Goal: Task Accomplishment & Management: Complete application form

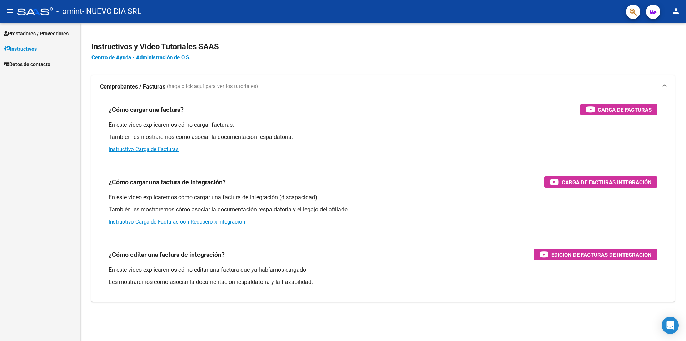
click at [674, 15] on mat-icon "person" at bounding box center [676, 11] width 9 height 9
click at [659, 48] on button "exit_to_app Salir" at bounding box center [662, 47] width 44 height 17
click at [39, 34] on span "Prestadores / Proveedores" at bounding box center [36, 34] width 65 height 8
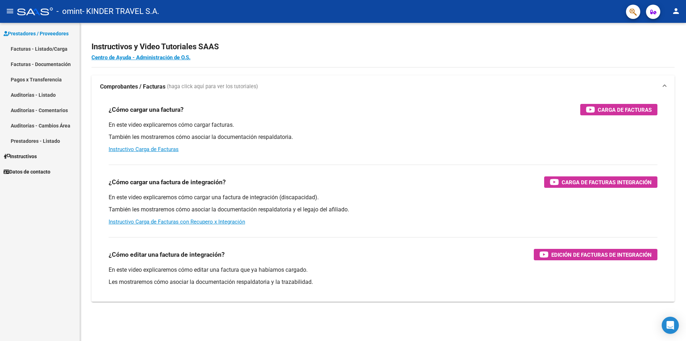
click at [38, 49] on link "Facturas - Listado/Carga" at bounding box center [40, 48] width 80 height 15
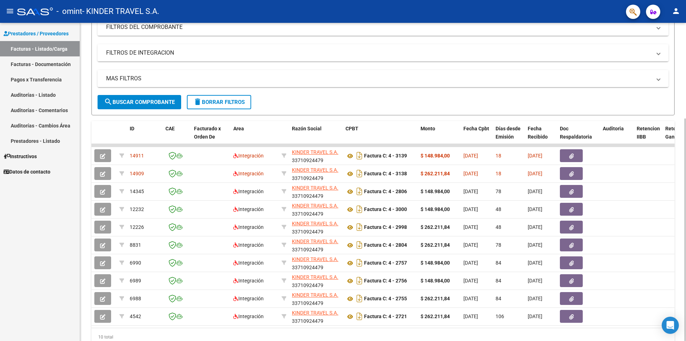
scroll to position [116, 0]
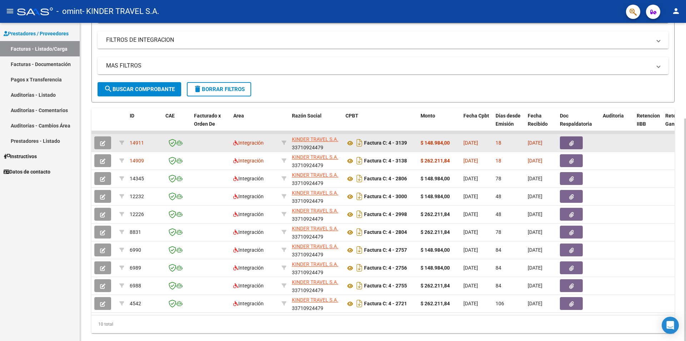
click at [113, 142] on div at bounding box center [103, 143] width 19 height 13
click at [107, 142] on button "button" at bounding box center [102, 143] width 17 height 13
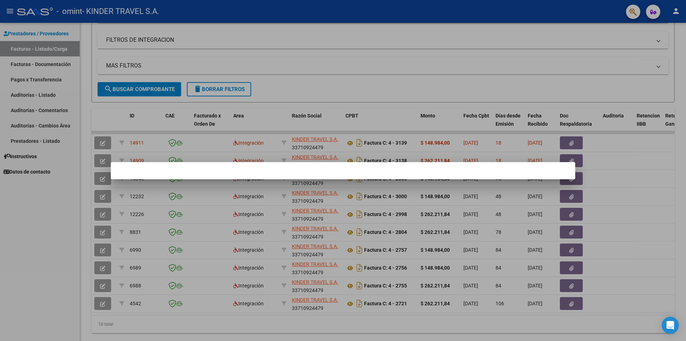
click at [310, 148] on div at bounding box center [343, 170] width 686 height 341
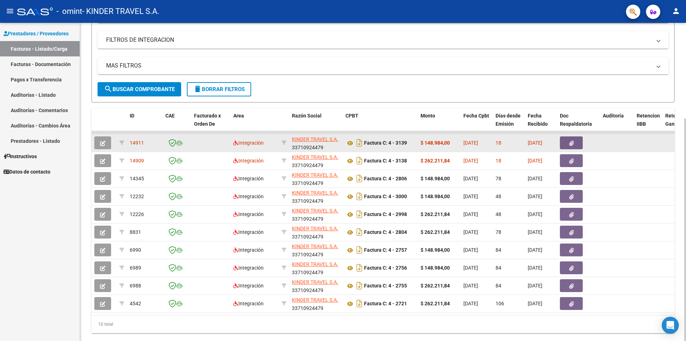
click at [99, 144] on button "button" at bounding box center [102, 143] width 17 height 13
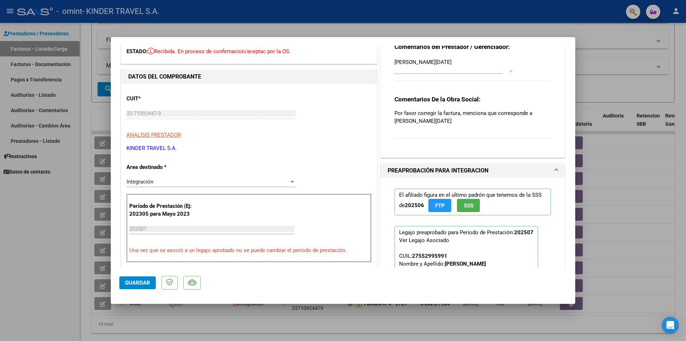
scroll to position [0, 0]
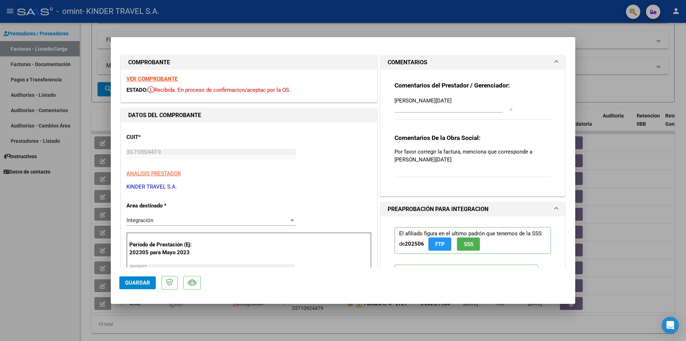
click at [161, 82] on strong "VER COMPROBANTE" at bounding box center [152, 79] width 51 height 6
click at [437, 152] on p "Por favor corregir la factura, menciona que corresponde a [PERSON_NAME][DATE]" at bounding box center [473, 156] width 157 height 16
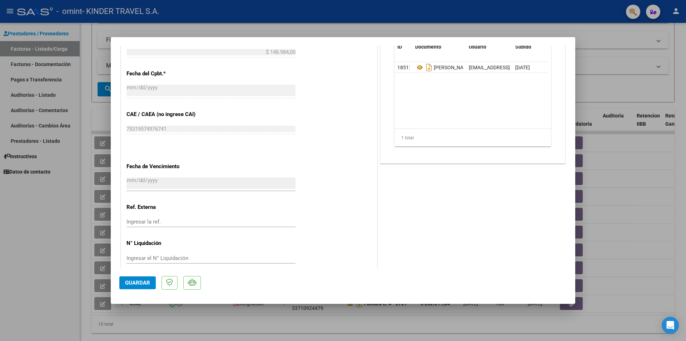
scroll to position [383, 0]
click at [193, 281] on icon at bounding box center [192, 282] width 8 height 7
click at [172, 286] on p at bounding box center [170, 283] width 16 height 14
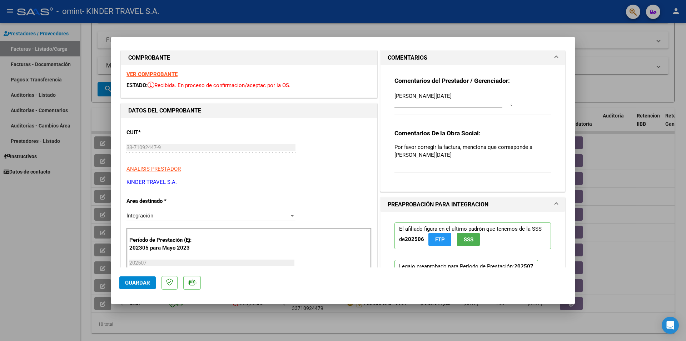
scroll to position [0, 0]
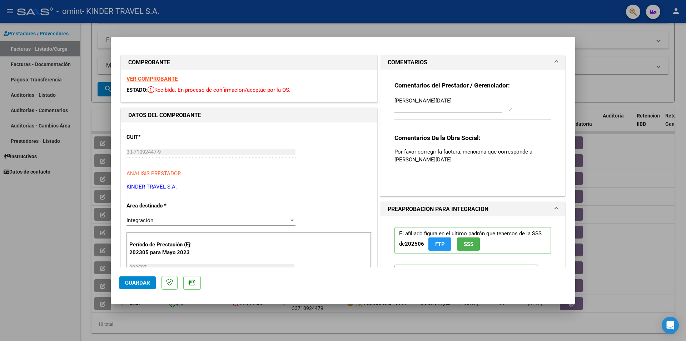
click at [609, 37] on div at bounding box center [343, 170] width 686 height 341
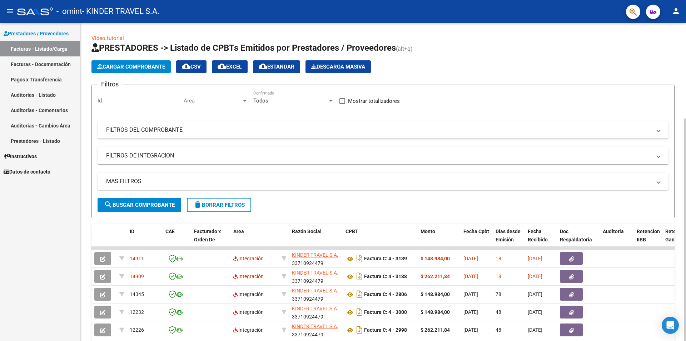
click at [136, 61] on button "Cargar Comprobante" at bounding box center [131, 66] width 79 height 13
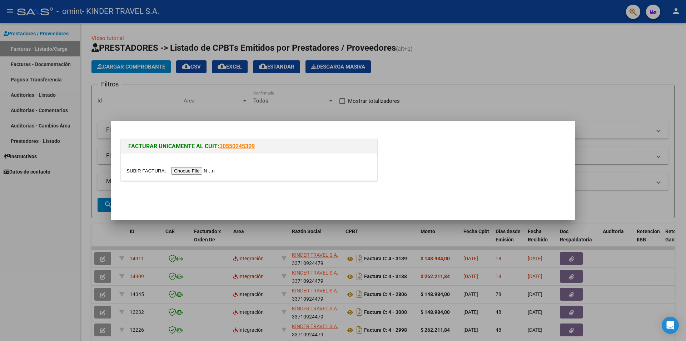
click at [140, 173] on input "file" at bounding box center [172, 171] width 90 height 8
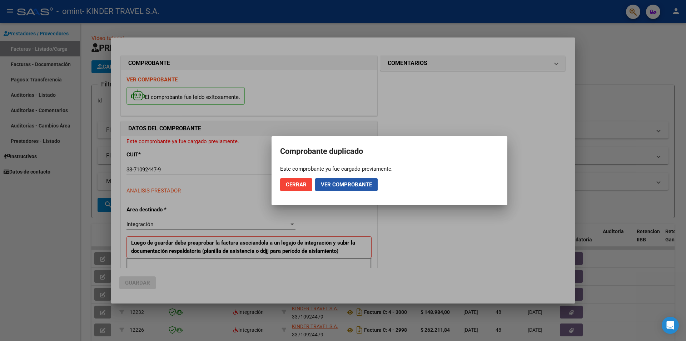
click at [351, 184] on span "Ver comprobante" at bounding box center [346, 185] width 51 height 6
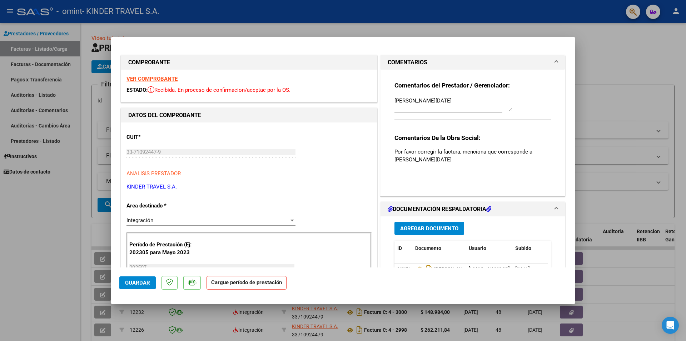
click at [267, 286] on strong "Cargue período de prestación" at bounding box center [247, 283] width 80 height 14
click at [267, 287] on strong "Cargue período de prestación" at bounding box center [247, 283] width 80 height 14
click at [227, 284] on strong "Cargue período de prestación" at bounding box center [247, 283] width 80 height 14
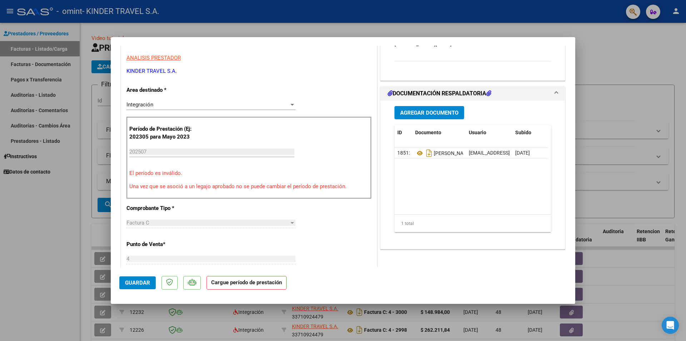
click at [158, 153] on input "202507" at bounding box center [211, 152] width 165 height 6
drag, startPoint x: 158, startPoint y: 153, endPoint x: 107, endPoint y: 150, distance: 50.5
click at [129, 150] on input "202507" at bounding box center [211, 152] width 165 height 6
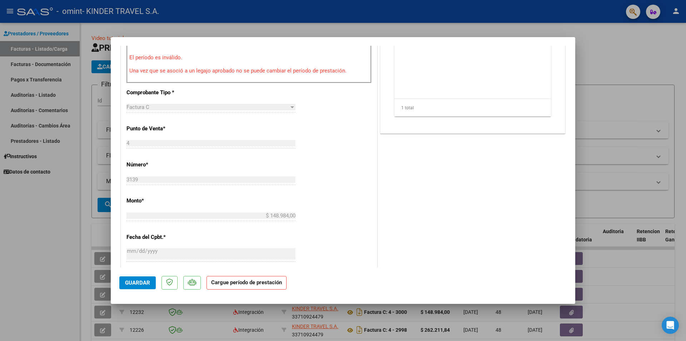
click at [304, 198] on div "CUIT * 33-71092447-9 Ingresar CUIT ANALISIS PRESTADOR KINDER TRAVEL S.A. ARCA P…" at bounding box center [249, 165] width 256 height 548
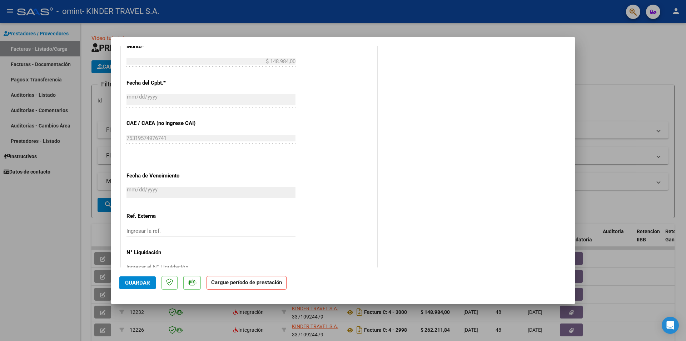
scroll to position [396, 0]
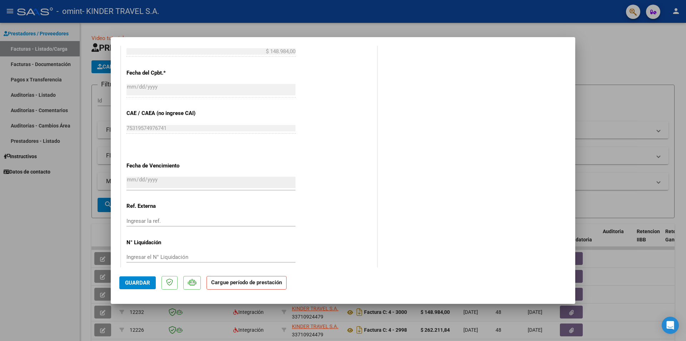
click at [170, 254] on input "Ingresar el N° Liquidación" at bounding box center [211, 257] width 169 height 6
click at [166, 218] on input "Ingresar la ref." at bounding box center [211, 221] width 169 height 6
click at [158, 254] on input "Ingresar el N° Liquidación" at bounding box center [211, 257] width 169 height 6
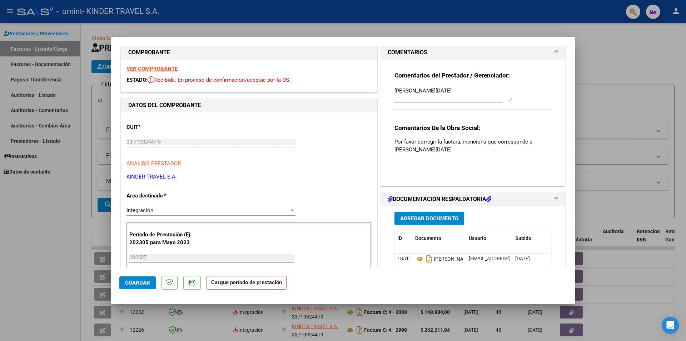
scroll to position [0, 0]
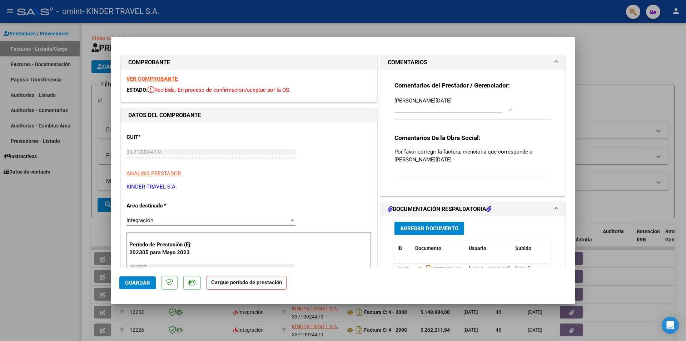
click at [450, 153] on p "Por favor corregir la factura, menciona que corresponde a [PERSON_NAME][DATE]" at bounding box center [473, 156] width 157 height 16
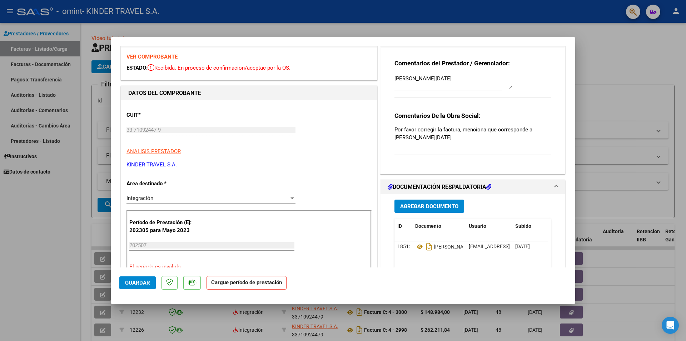
scroll to position [39, 0]
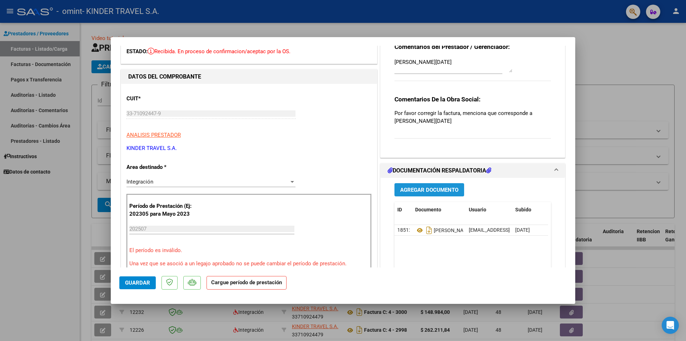
click at [439, 188] on span "Agregar Documento" at bounding box center [429, 190] width 58 height 6
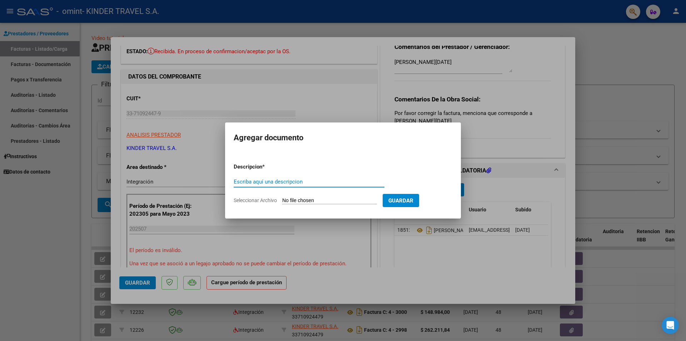
click at [292, 199] on input "Seleccionar Archivo" at bounding box center [329, 201] width 95 height 7
click at [325, 100] on div at bounding box center [343, 170] width 686 height 341
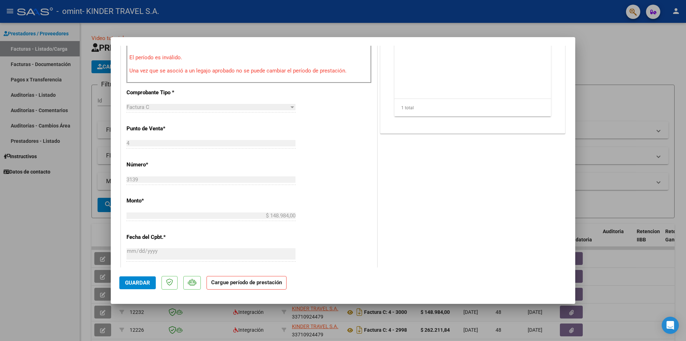
scroll to position [386, 0]
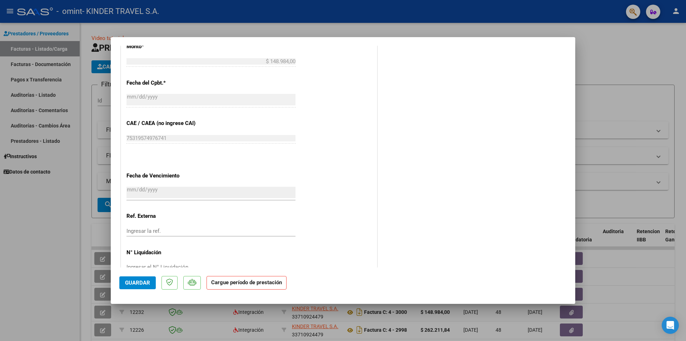
click at [617, 64] on div at bounding box center [343, 170] width 686 height 341
type input "$ 0,00"
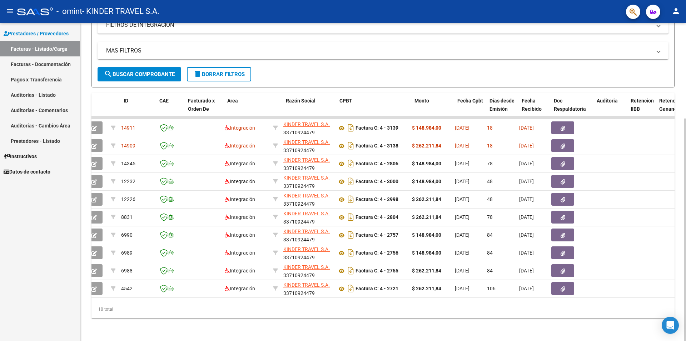
scroll to position [0, 6]
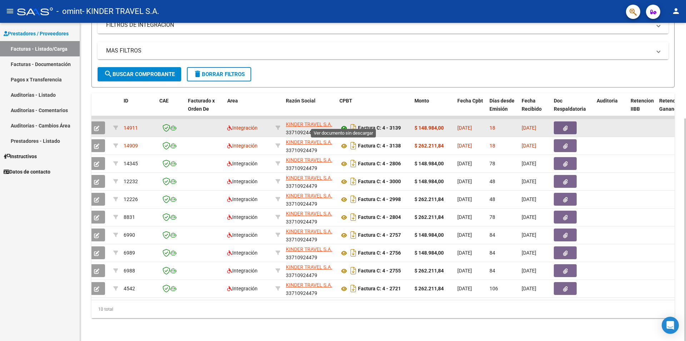
click at [341, 124] on icon at bounding box center [344, 128] width 9 height 9
click at [354, 122] on icon "Descargar documento" at bounding box center [353, 127] width 9 height 11
click at [102, 122] on button "button" at bounding box center [96, 128] width 17 height 13
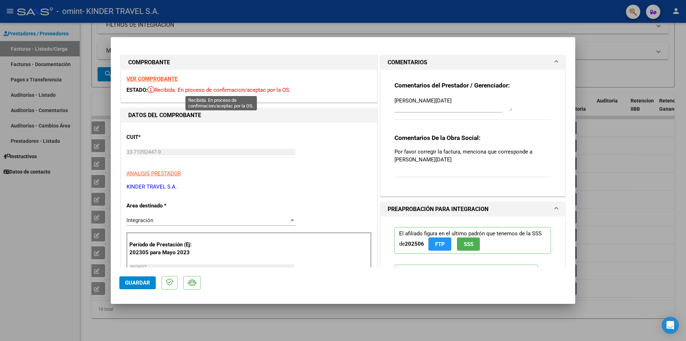
click at [188, 88] on span "Recibida. En proceso de confirmacion/aceptac por la OS." at bounding box center [219, 90] width 143 height 6
click at [152, 89] on icon at bounding box center [151, 89] width 7 height 7
click at [151, 77] on strong "VER COMPROBANTE" at bounding box center [152, 79] width 51 height 6
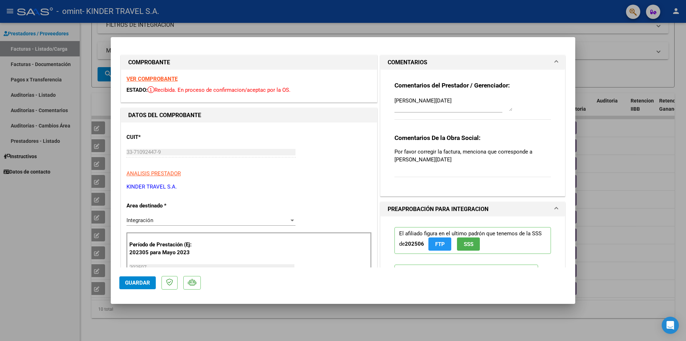
click at [607, 54] on div at bounding box center [343, 170] width 686 height 341
type input "$ 0,00"
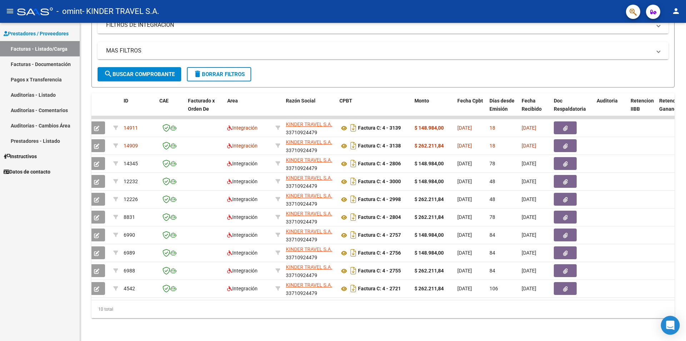
click at [670, 328] on icon "Open Intercom Messenger" at bounding box center [670, 325] width 9 height 9
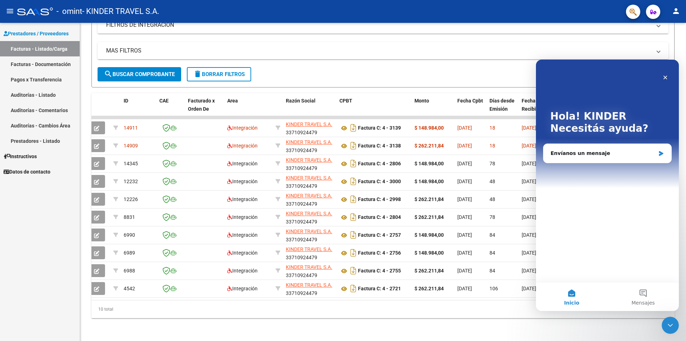
scroll to position [0, 0]
click at [587, 156] on div "Envíanos un mensaje" at bounding box center [603, 154] width 105 height 8
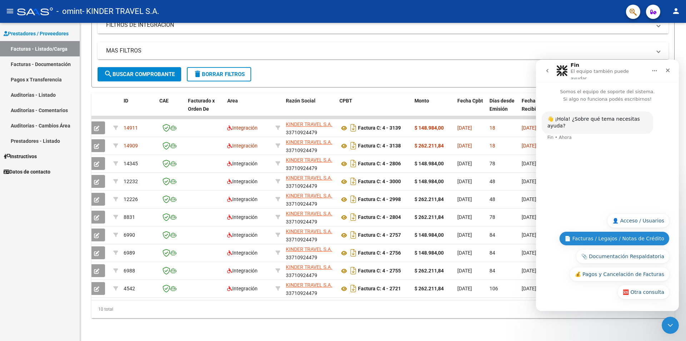
click at [635, 236] on button "📄 Facturas / Legajos / Notas de Crédito" at bounding box center [615, 239] width 110 height 14
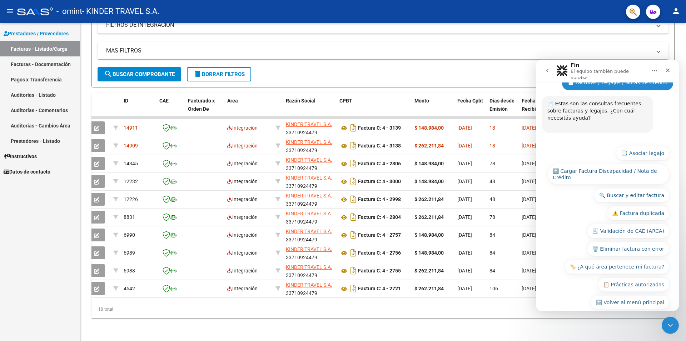
scroll to position [65, 0]
click at [645, 188] on button "🔍 Buscar y editar factura" at bounding box center [632, 195] width 76 height 14
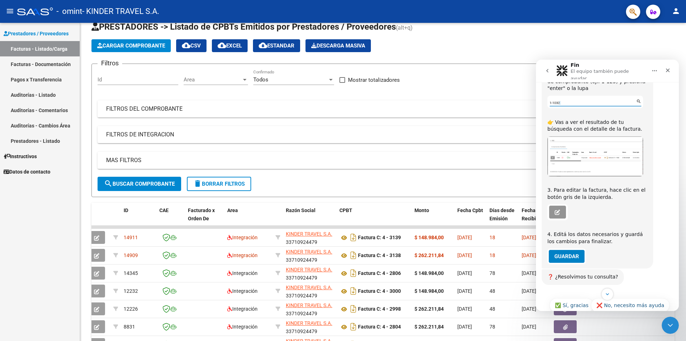
scroll to position [248, 0]
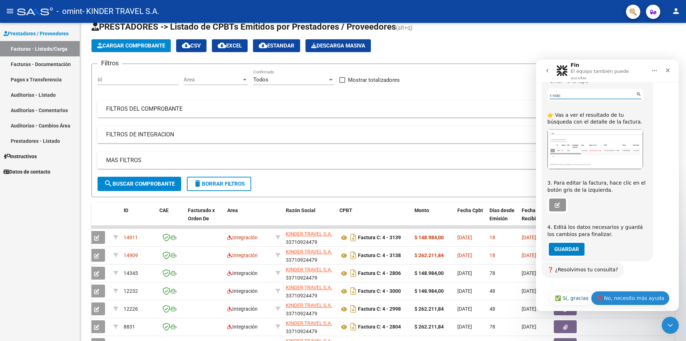
click at [637, 291] on button "❌ No, necesito más ayuda" at bounding box center [630, 298] width 79 height 14
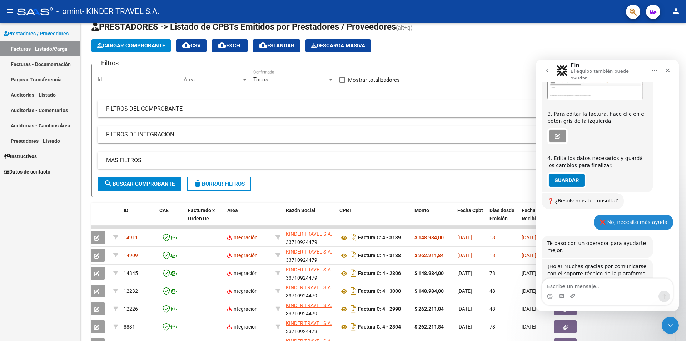
scroll to position [318, 0]
click at [595, 286] on textarea "Escribe un mensaje..." at bounding box center [607, 285] width 131 height 12
type textarea "Hola, no puedo cambiar la factura"
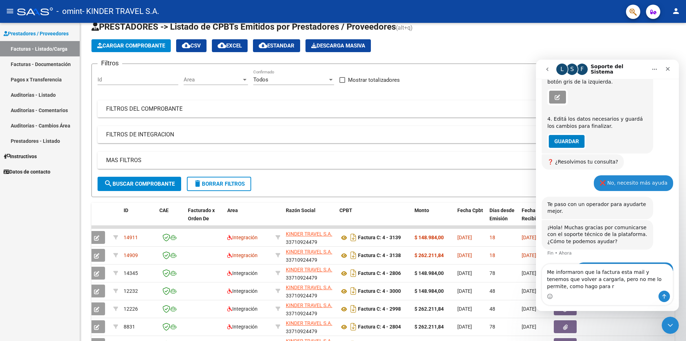
scroll to position [354, 0]
type textarea "Me informaron que la factura esta mail y tenemos que volver a cargarla, pero no…"
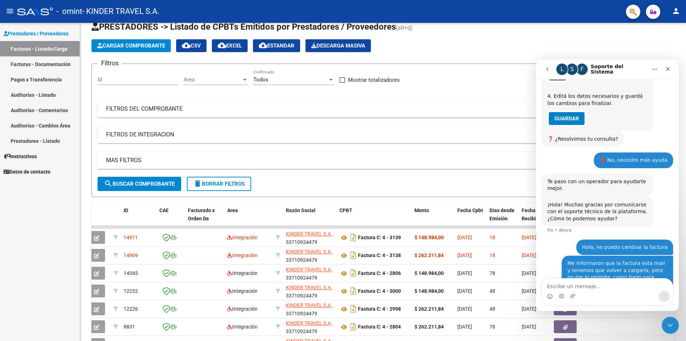
scroll to position [377, 0]
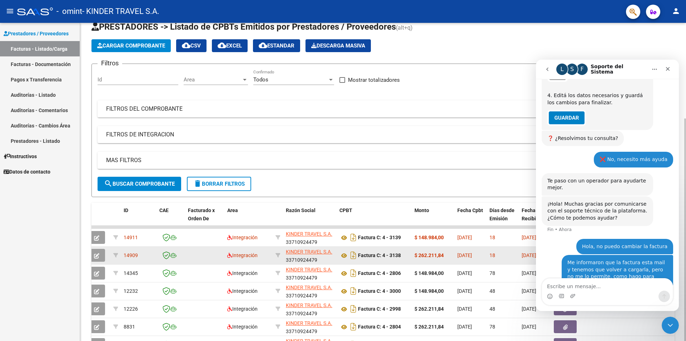
click at [99, 255] on icon "button" at bounding box center [96, 255] width 5 height 5
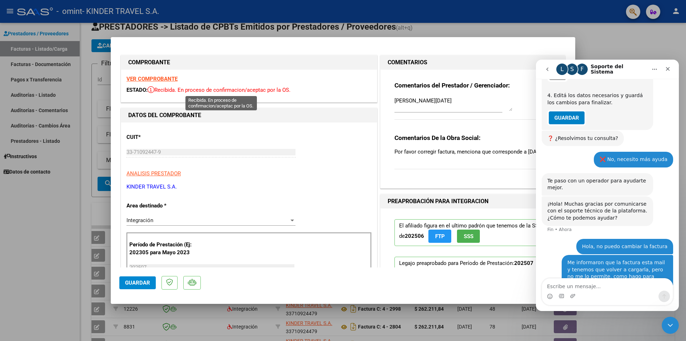
click at [197, 90] on span "Recibida. En proceso de confirmacion/aceptac por la OS." at bounding box center [219, 90] width 143 height 6
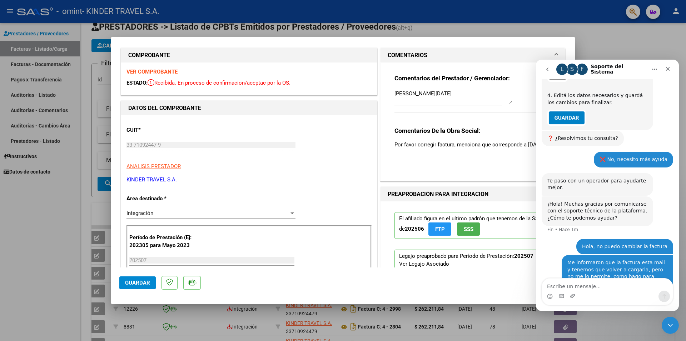
scroll to position [0, 0]
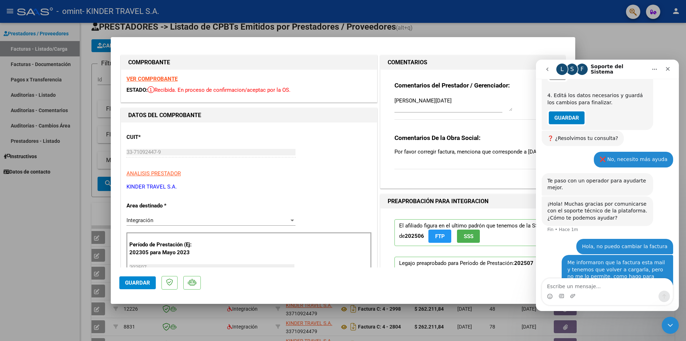
click at [634, 43] on div at bounding box center [343, 170] width 686 height 341
type input "$ 0,00"
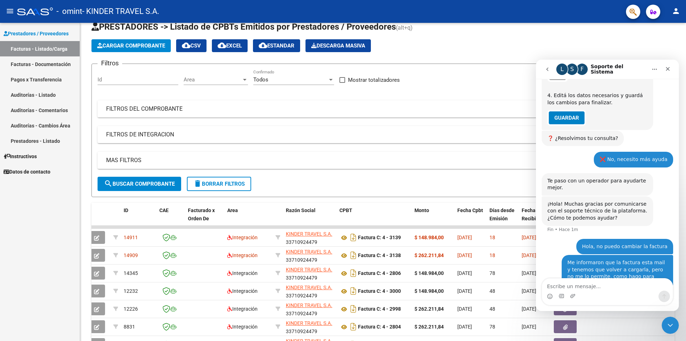
click at [564, 69] on div "L" at bounding box center [562, 69] width 11 height 11
click at [145, 183] on span "search Buscar Comprobante" at bounding box center [139, 184] width 71 height 6
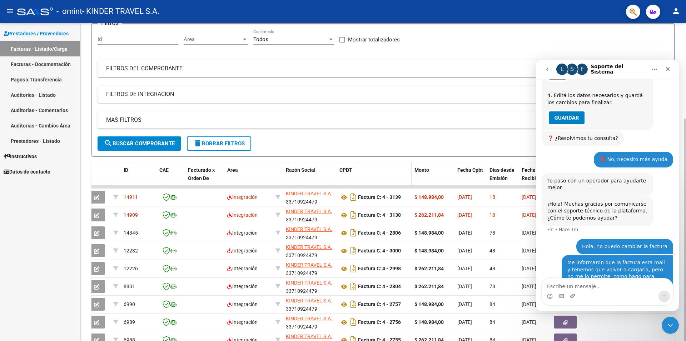
scroll to position [98, 0]
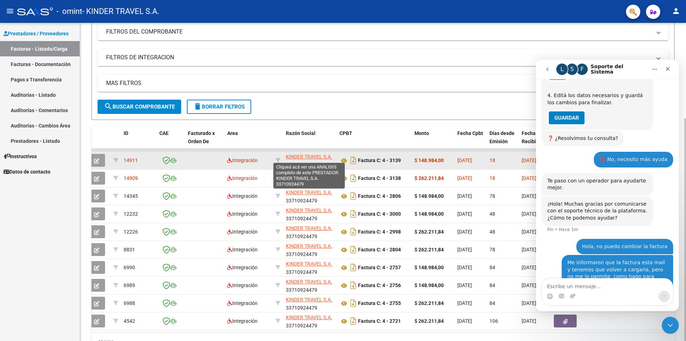
click at [310, 160] on span "KINDER TRAVEL S.A." at bounding box center [309, 157] width 46 height 6
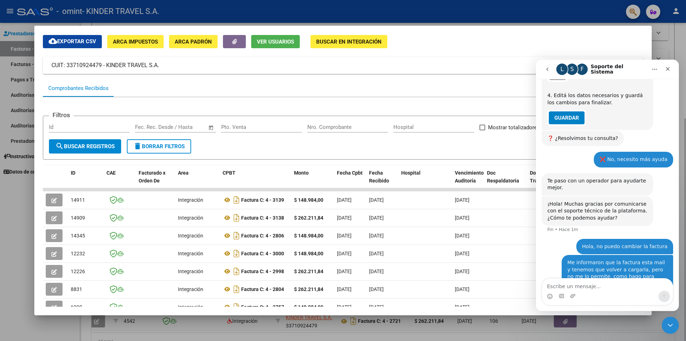
scroll to position [39, 0]
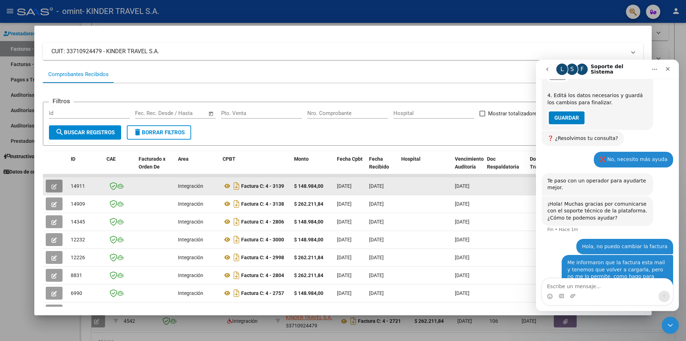
click at [61, 186] on button "button" at bounding box center [54, 186] width 17 height 13
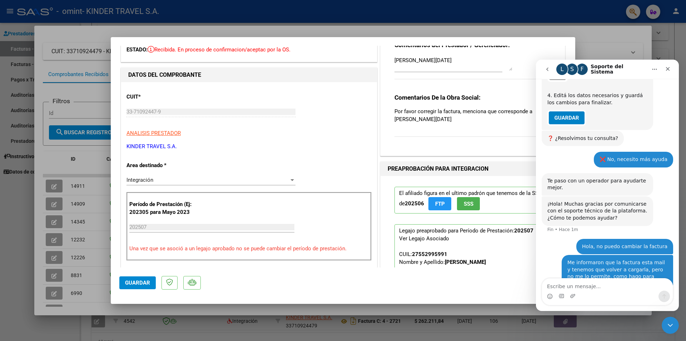
scroll to position [116, 0]
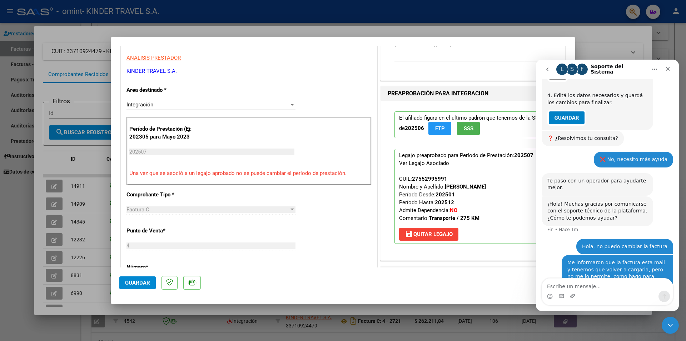
click at [187, 102] on div "Integración" at bounding box center [208, 105] width 163 height 6
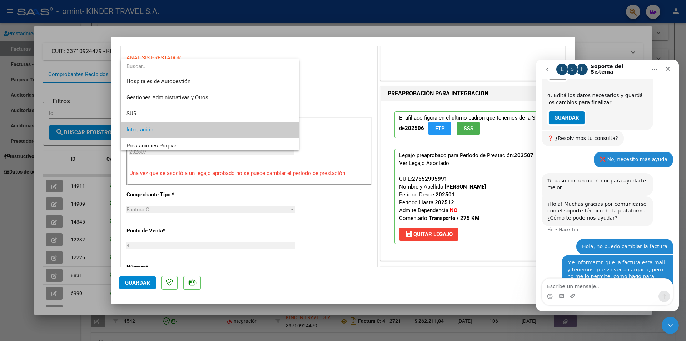
scroll to position [0, 0]
click at [156, 128] on span "Integración" at bounding box center [210, 131] width 167 height 16
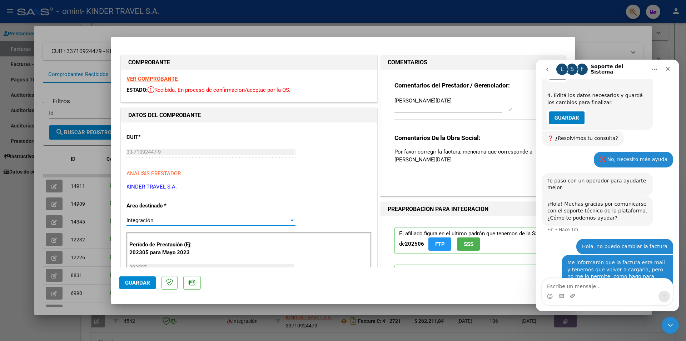
click at [591, 37] on div at bounding box center [343, 170] width 686 height 341
type input "$ 0,00"
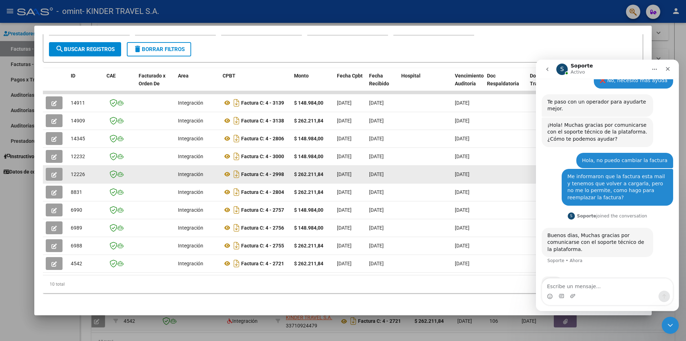
scroll to position [456, 0]
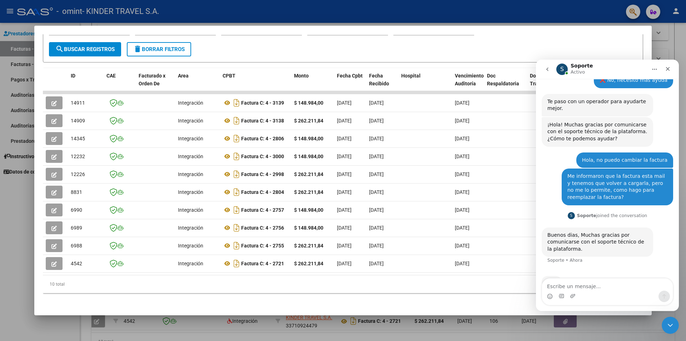
click at [672, 51] on div at bounding box center [343, 170] width 686 height 341
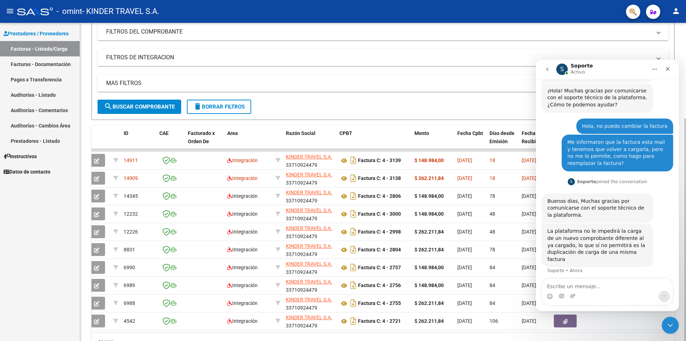
scroll to position [493, 0]
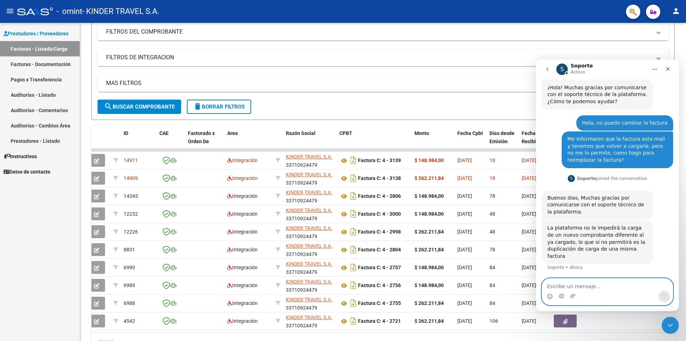
click at [577, 286] on textarea "Escribe un mensaje..." at bounding box center [607, 285] width 131 height 12
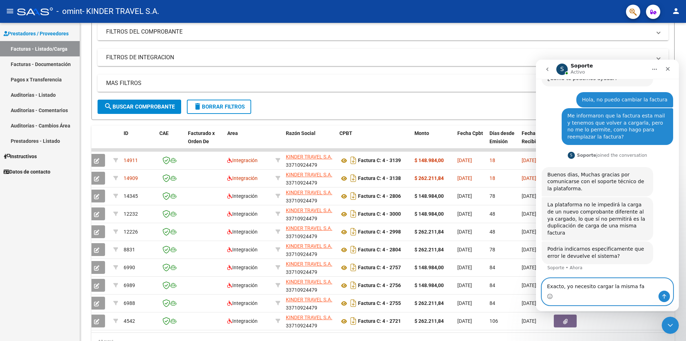
scroll to position [517, 0]
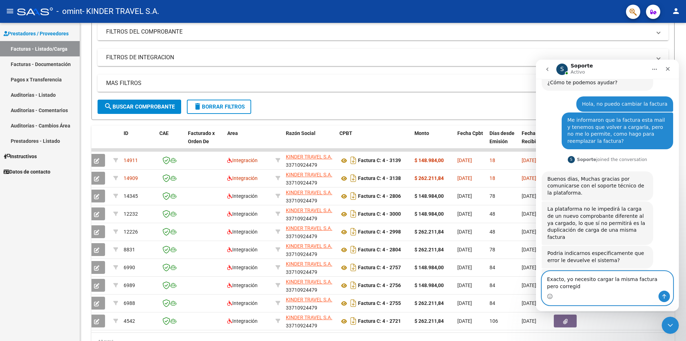
type textarea "Exacto, yo necesito cargar la misma factura pero corregida"
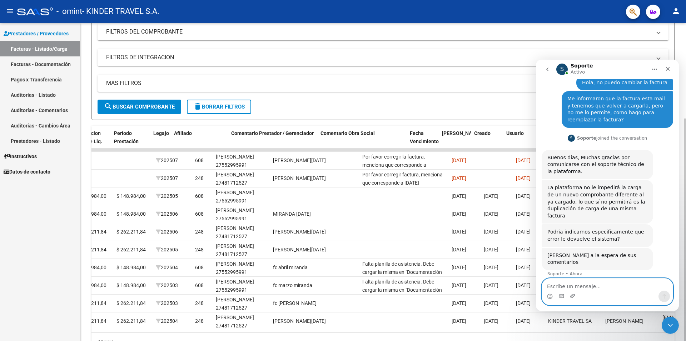
scroll to position [0, 909]
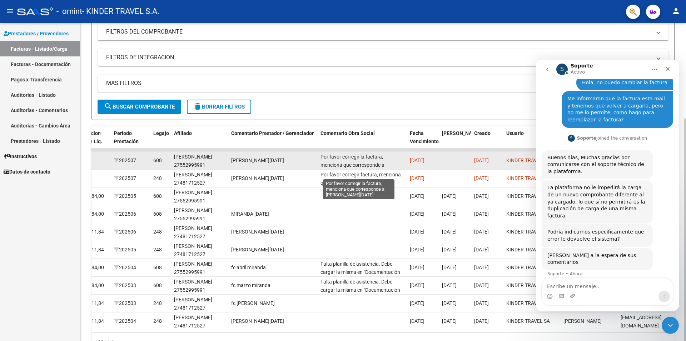
drag, startPoint x: 397, startPoint y: 166, endPoint x: 321, endPoint y: 158, distance: 76.6
click at [321, 158] on span "Por favor corregir la factura, menciona que corresponde a [PERSON_NAME][DATE]" at bounding box center [353, 165] width 64 height 22
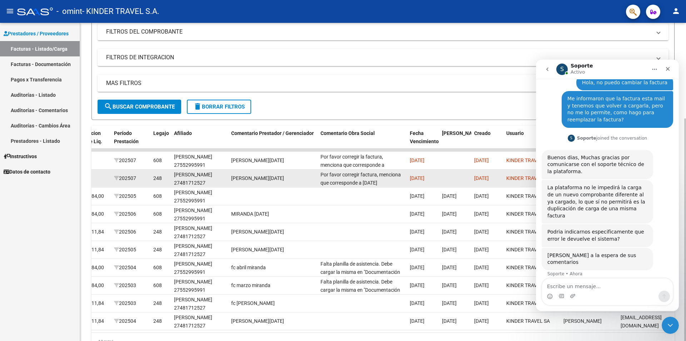
drag, startPoint x: 387, startPoint y: 182, endPoint x: 319, endPoint y: 172, distance: 69.0
click at [321, 172] on div "Por favor corregir factura, menciona que corresponde a [DATE]" at bounding box center [363, 178] width 84 height 15
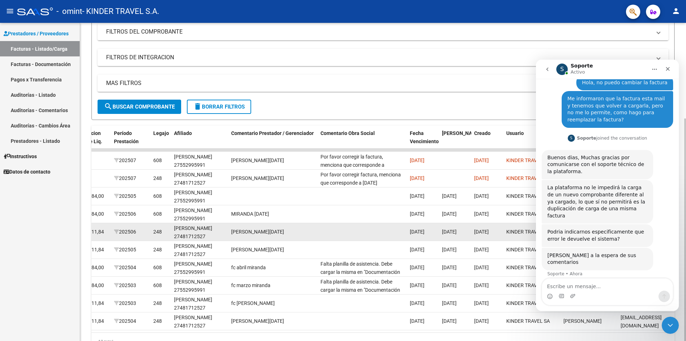
copy span "Por favor corregir factura, menciona que corresponde a [DATE]"
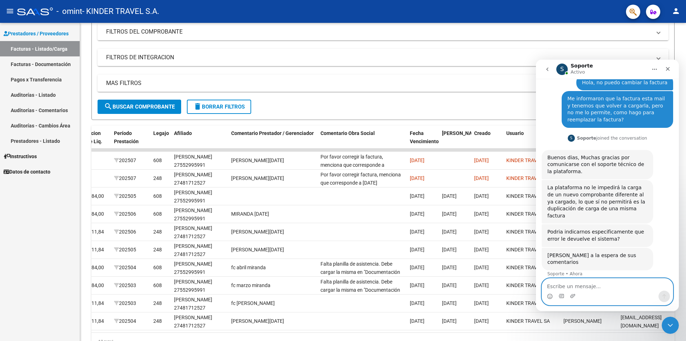
click at [578, 289] on textarea "Escribe un mensaje..." at bounding box center [607, 285] width 131 height 12
type textarea "Comentario Obra Social: Por favor corregir factura, menciona que corresponde a …"
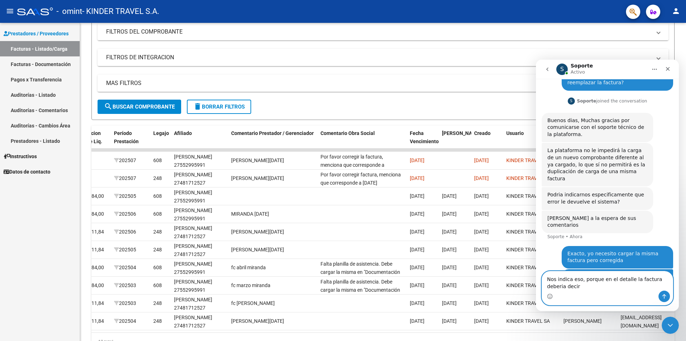
scroll to position [571, 0]
type textarea "Nos indica eso, porque en el detalle la factura deberia decir [DATE]"
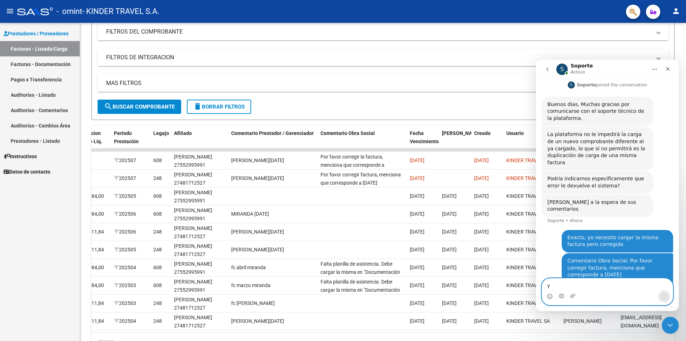
scroll to position [587, 0]
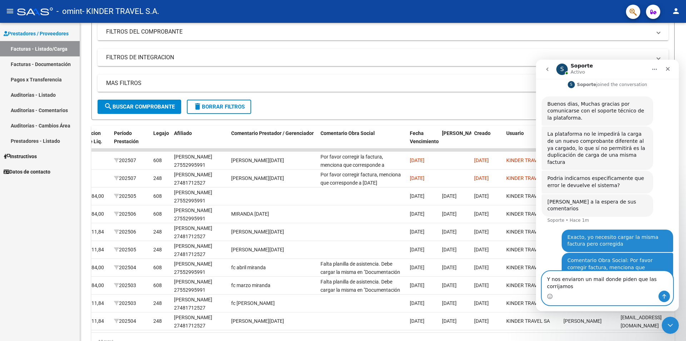
click at [661, 287] on textarea "Y nos enviaron un mail donde piden que las corrijamos" at bounding box center [607, 281] width 131 height 19
drag, startPoint x: 668, startPoint y: 287, endPoint x: 646, endPoint y: 286, distance: 21.5
click at [646, 286] on textarea "Y nos enviaron un mail donde piden que las corrijamos" at bounding box center [607, 281] width 131 height 19
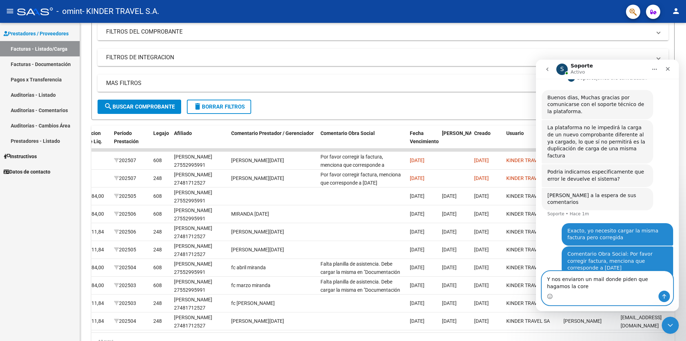
scroll to position [595, 0]
type textarea "Y nos enviaron un mail donde piden que hagamos la correccion"
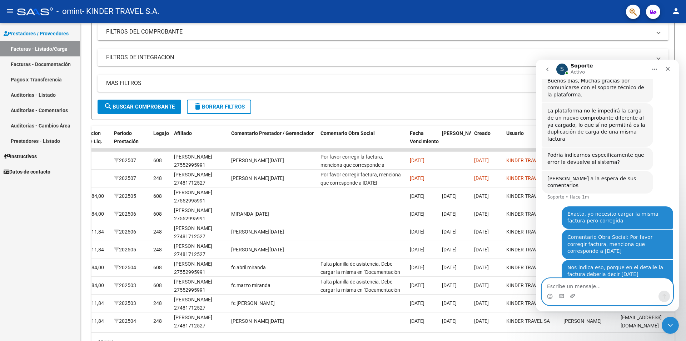
scroll to position [611, 0]
type textarea "Tendriamos que emitir entonces una nueva factura?"
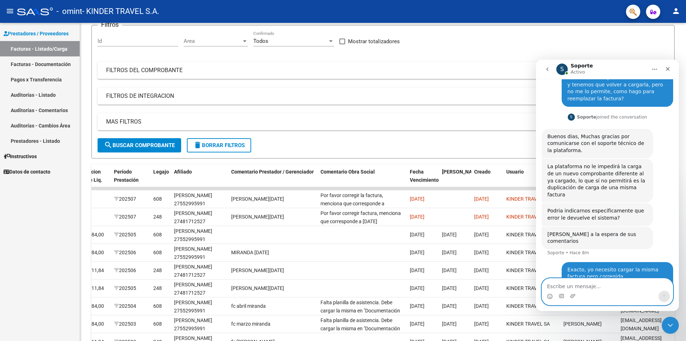
scroll to position [634, 0]
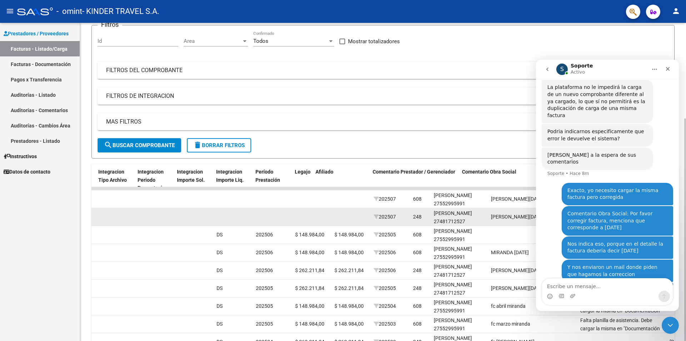
drag, startPoint x: 287, startPoint y: 215, endPoint x: 62, endPoint y: 227, distance: 225.9
click at [491, 221] on div "[PERSON_NAME][DATE]" at bounding box center [533, 217] width 84 height 8
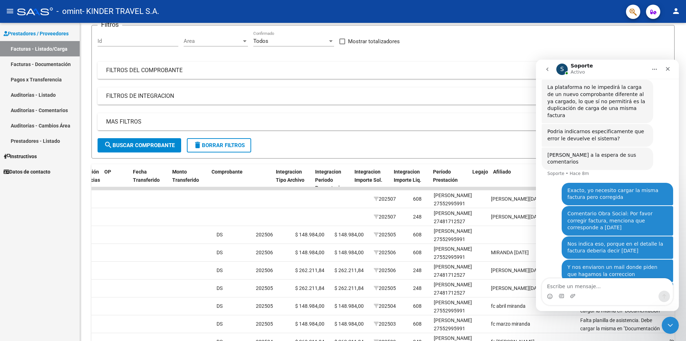
scroll to position [0, 590]
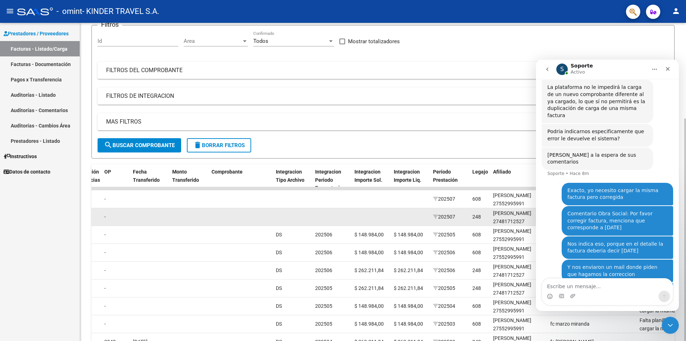
click at [503, 215] on div "[PERSON_NAME] 27481712527" at bounding box center [518, 218] width 51 height 16
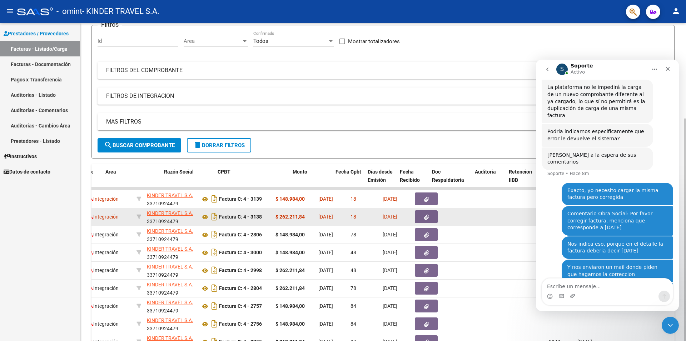
scroll to position [0, 111]
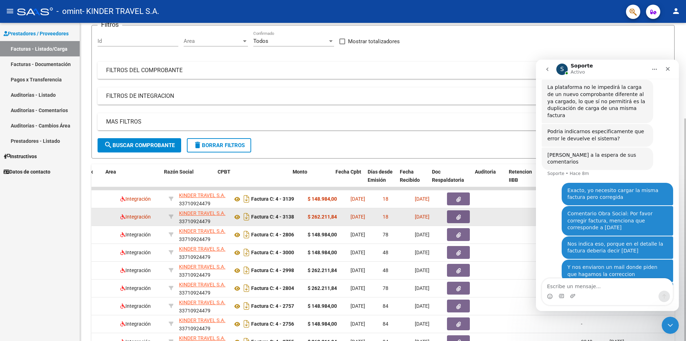
drag, startPoint x: 499, startPoint y: 214, endPoint x: 83, endPoint y: 213, distance: 415.8
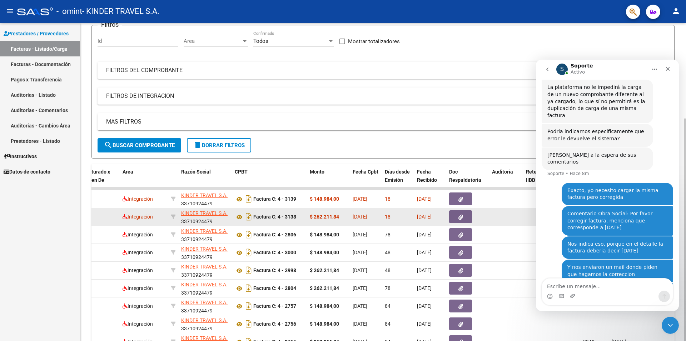
click at [368, 216] on span "[DATE]" at bounding box center [360, 217] width 15 height 6
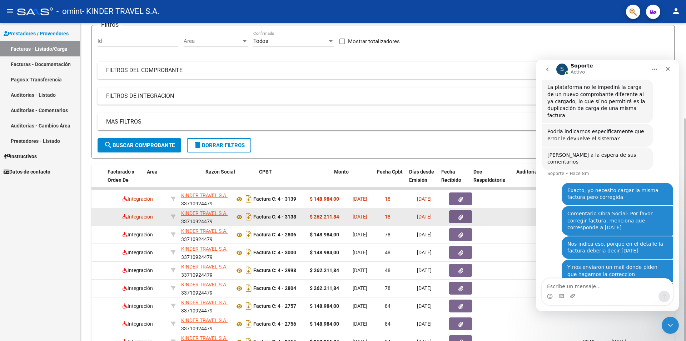
scroll to position [0, 0]
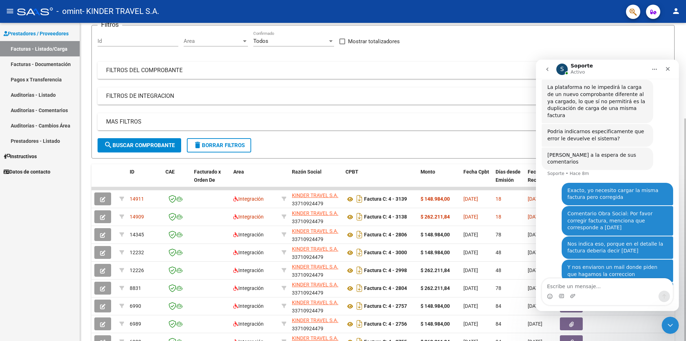
drag, startPoint x: 302, startPoint y: 217, endPoint x: 81, endPoint y: 218, distance: 221.3
click at [346, 218] on div "Factura C: 4 - 3138" at bounding box center [380, 216] width 69 height 11
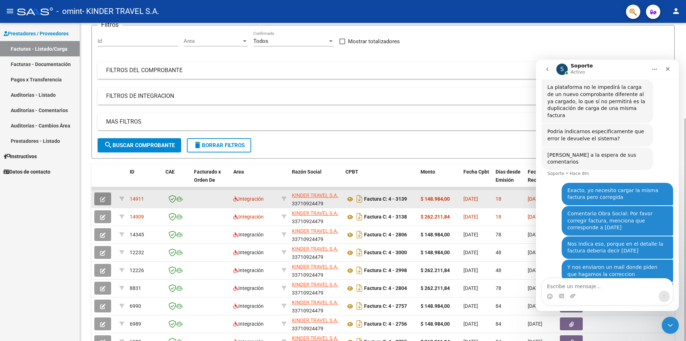
click at [111, 199] on button "button" at bounding box center [102, 199] width 17 height 13
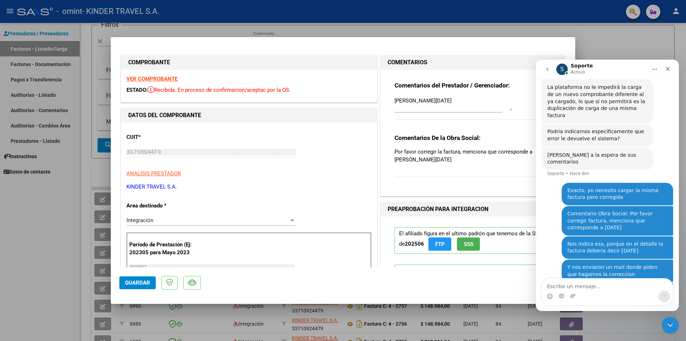
click at [599, 44] on div at bounding box center [343, 170] width 686 height 341
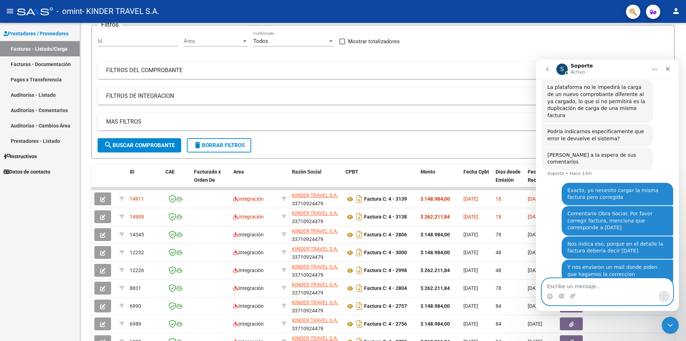
click at [568, 286] on textarea "Escribe un mensaje..." at bounding box center [607, 285] width 131 height 12
type textarea "Aguardo respuesta para poder realizar una nueva carga"
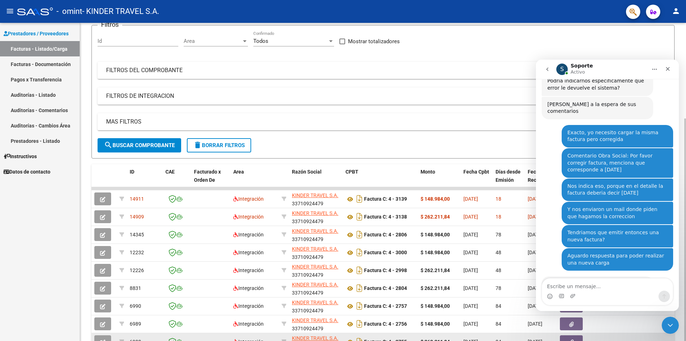
scroll to position [700, 0]
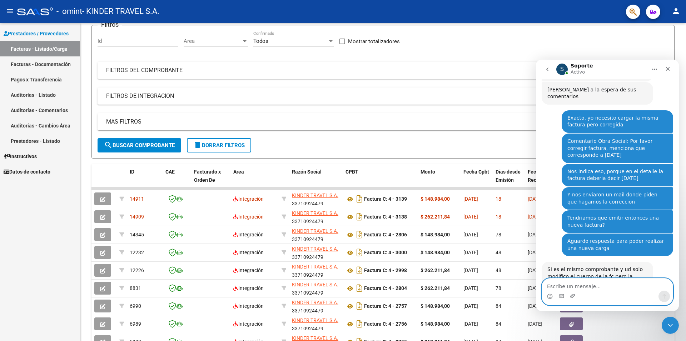
click at [587, 282] on textarea "Escribe un mensaje..." at bounding box center [607, 285] width 131 height 12
type textarea "Ok, entonces subo una nueva factura?"
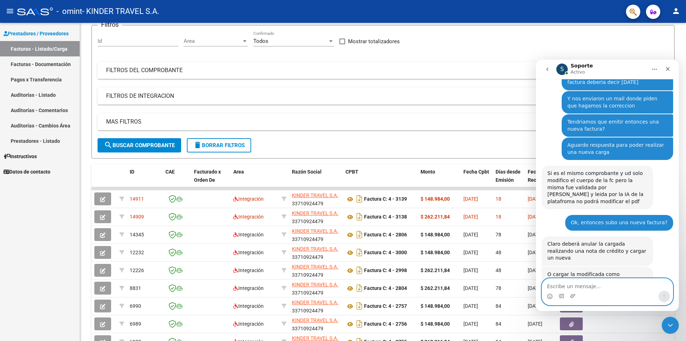
scroll to position [796, 0]
type textarea "Que es preferible en este caso?"
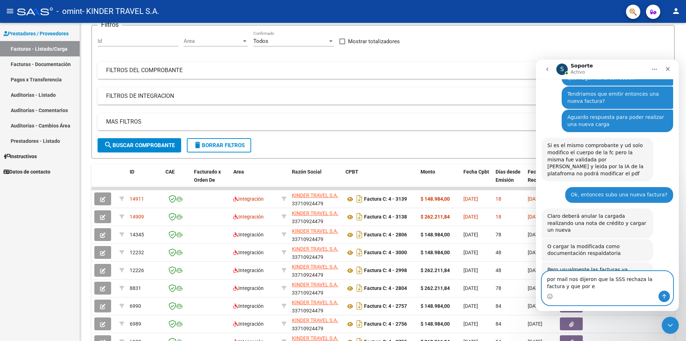
scroll to position [824, 0]
type textarea "por mail nos dijeron que la SSS rechaza la factura y que por eso debiamos corre…"
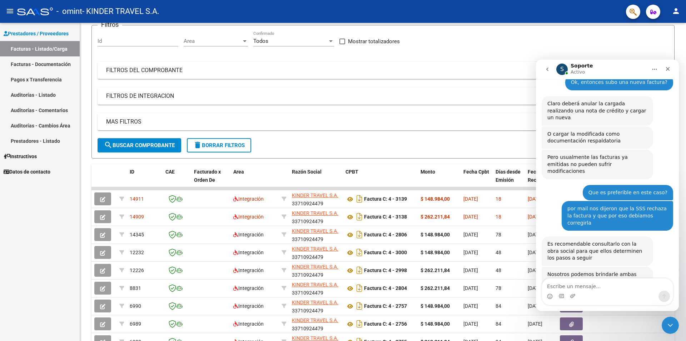
scroll to position [937, 0]
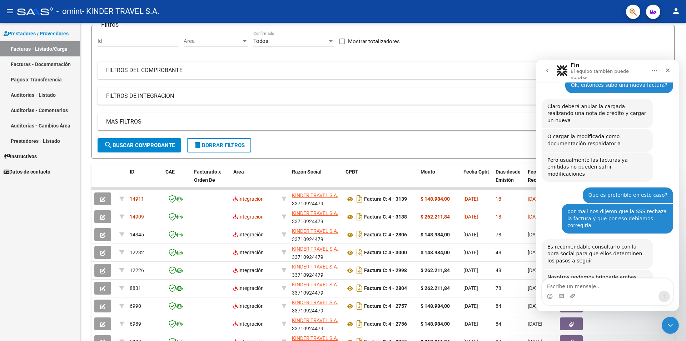
drag, startPoint x: 588, startPoint y: 256, endPoint x: 578, endPoint y: 250, distance: 11.8
click at [578, 304] on div "Le indico el contacto de Omint para comunicarse: [EMAIL_ADDRESS][DOMAIN_NAME] o…" at bounding box center [598, 318] width 100 height 28
copy div "[EMAIL_ADDRESS][DOMAIN_NAME] o [EMAIL_ADDRESS][DOMAIN_NAME]"
click at [595, 284] on textarea "Escribe un mensaje..." at bounding box center [607, 285] width 131 height 12
click at [601, 284] on textarea "Escribe un mensaje..." at bounding box center [607, 285] width 131 height 12
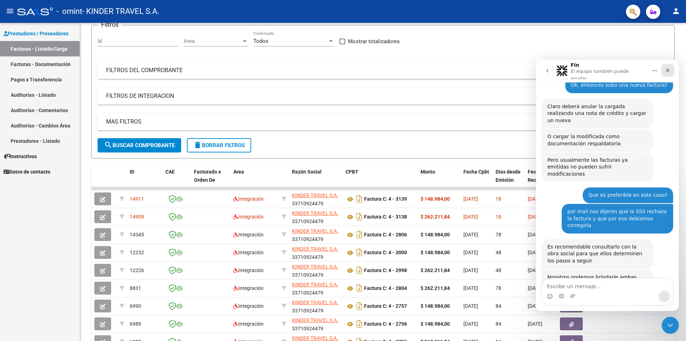
click at [666, 71] on icon "Cerrar" at bounding box center [668, 71] width 6 height 6
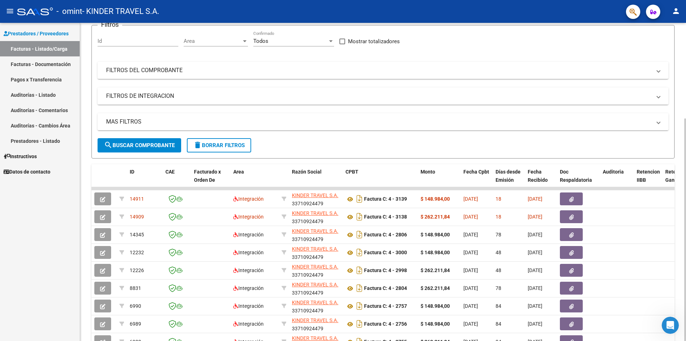
scroll to position [0, 0]
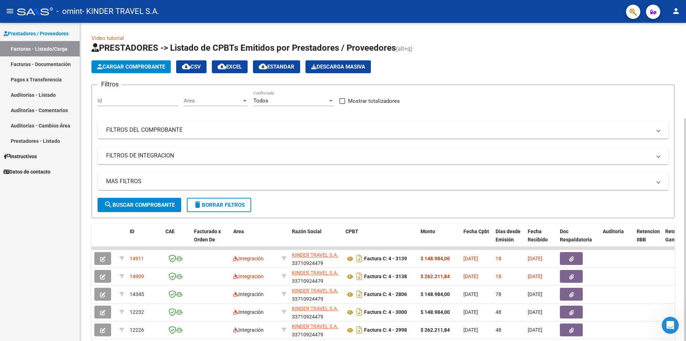
click at [149, 68] on span "Cargar Comprobante" at bounding box center [131, 67] width 68 height 6
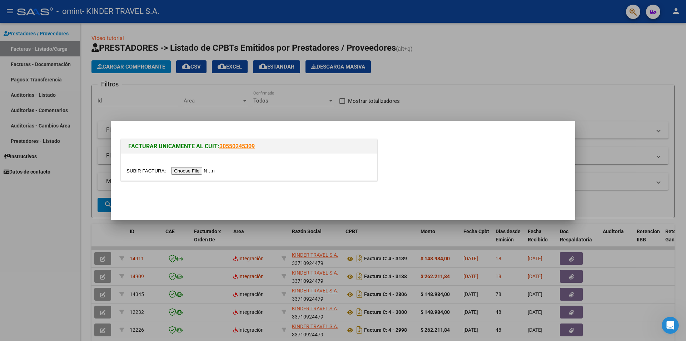
click at [139, 173] on input "file" at bounding box center [172, 171] width 90 height 8
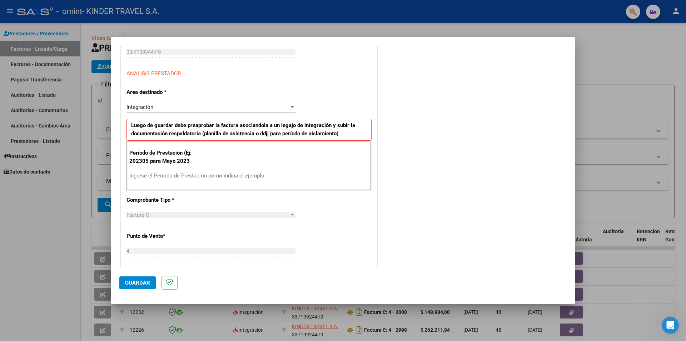
scroll to position [154, 0]
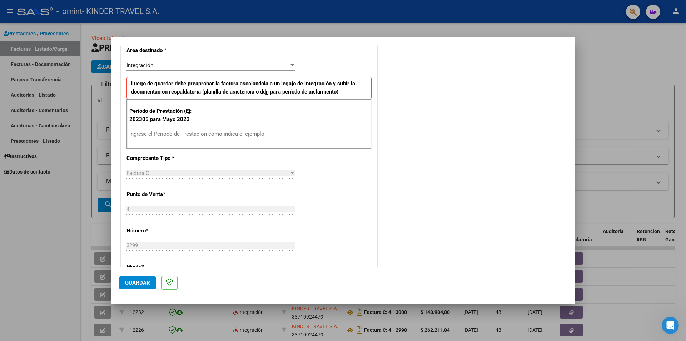
click at [164, 138] on div "Ingrese el Período de Prestación como indica el ejemplo" at bounding box center [211, 134] width 165 height 11
click at [164, 134] on input "Ingrese el Período de Prestación como indica el ejemplo" at bounding box center [211, 134] width 165 height 6
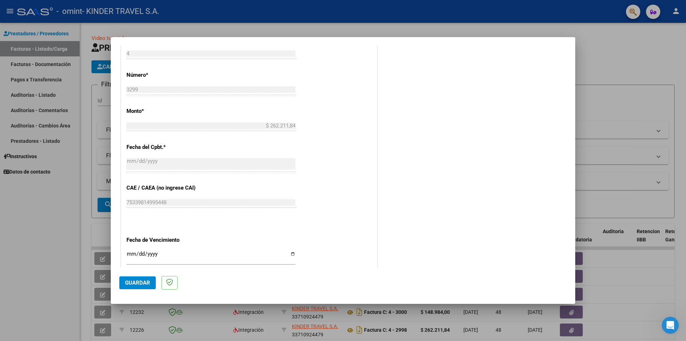
scroll to position [348, 0]
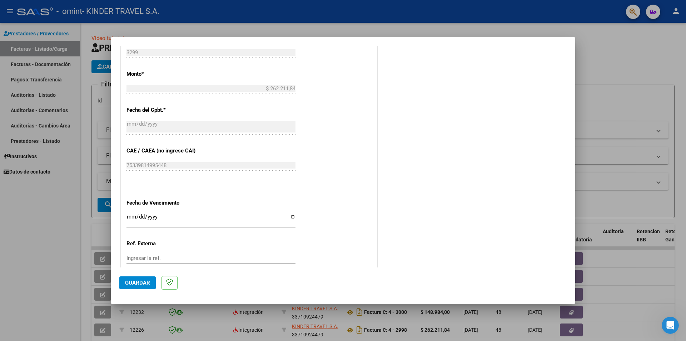
type input "202507"
click at [287, 214] on input "Ingresar la fecha" at bounding box center [211, 219] width 169 height 11
type input "[DATE]"
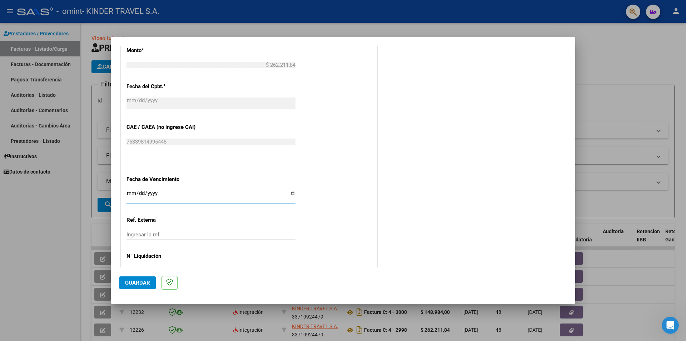
scroll to position [385, 0]
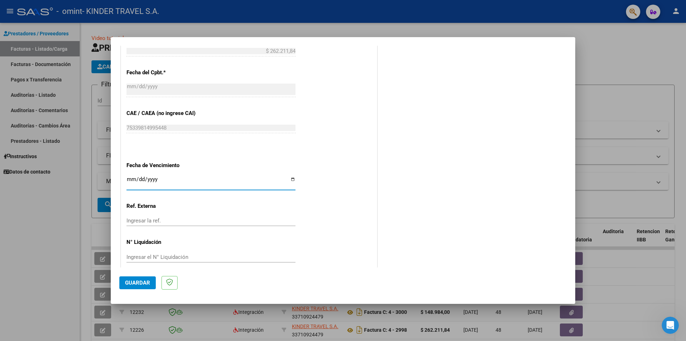
click at [148, 286] on span "Guardar" at bounding box center [137, 283] width 25 height 6
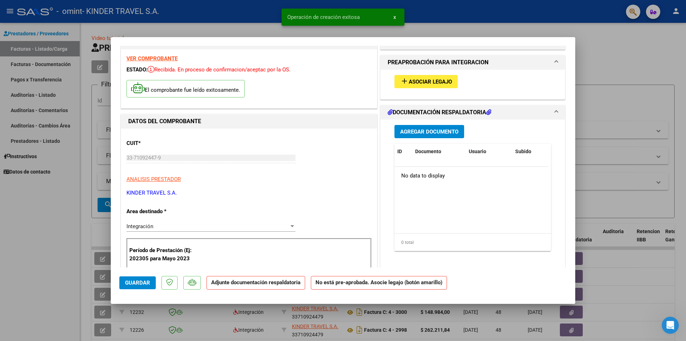
scroll to position [0, 0]
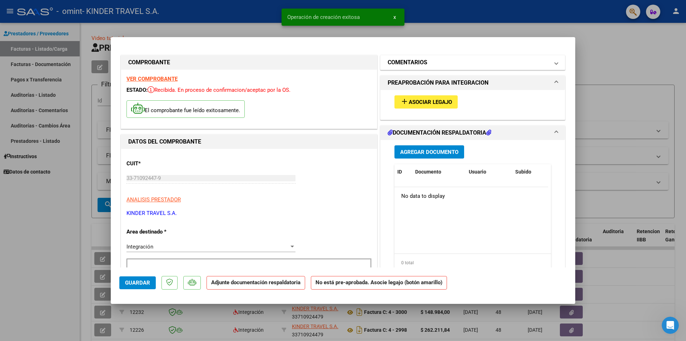
click at [430, 62] on mat-panel-title "COMENTARIOS" at bounding box center [469, 62] width 162 height 9
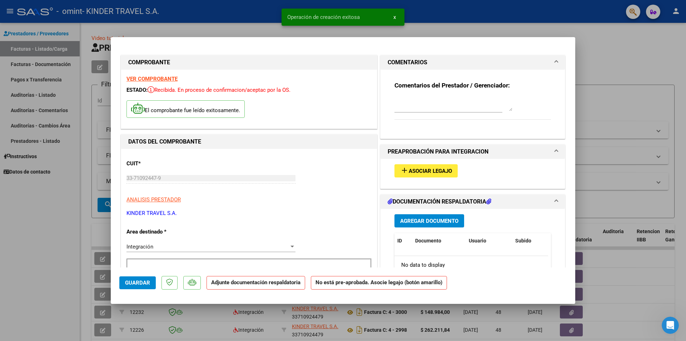
click at [419, 109] on textarea at bounding box center [454, 104] width 118 height 14
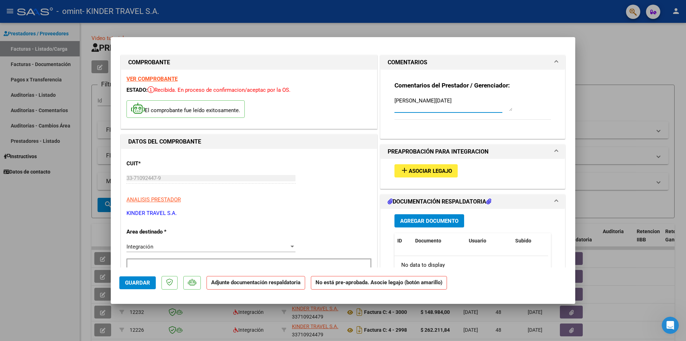
type textarea "[PERSON_NAME][DATE]"
click at [437, 169] on span "Asociar Legajo" at bounding box center [430, 171] width 43 height 6
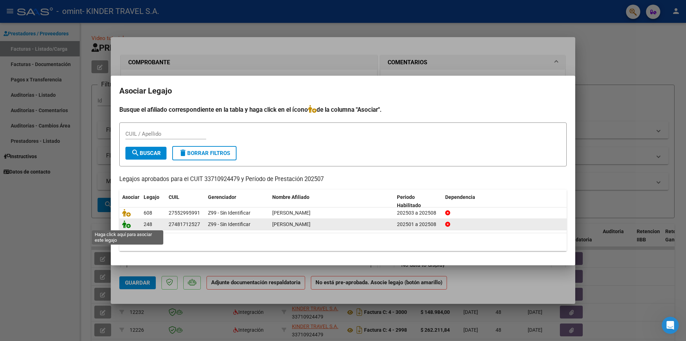
click at [129, 226] on icon at bounding box center [126, 225] width 9 height 8
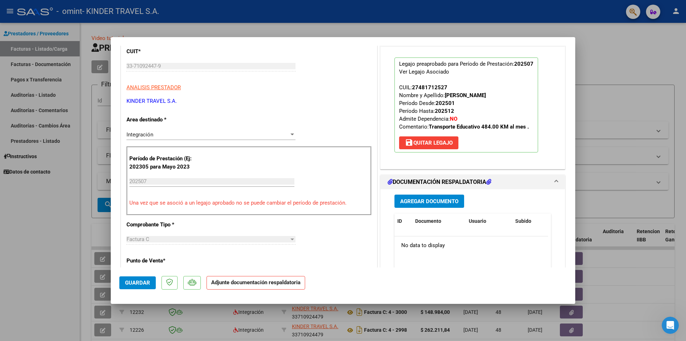
scroll to position [116, 0]
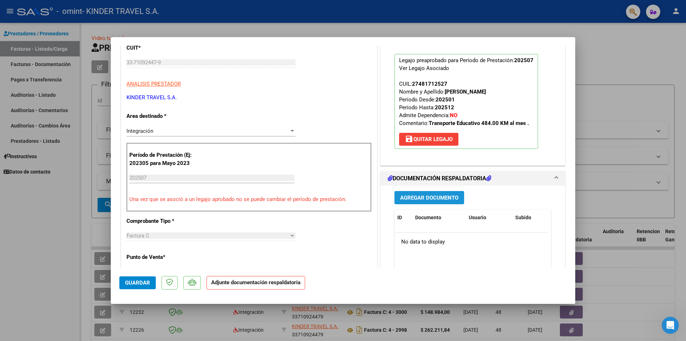
click at [447, 203] on button "Agregar Documento" at bounding box center [430, 197] width 70 height 13
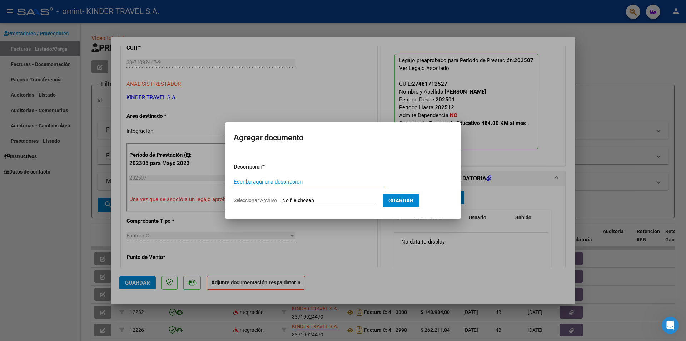
click at [296, 201] on input "Seleccionar Archivo" at bounding box center [329, 201] width 95 height 7
type input "C:\fakepath\[PERSON_NAME] ASIST [DATE].pdf"
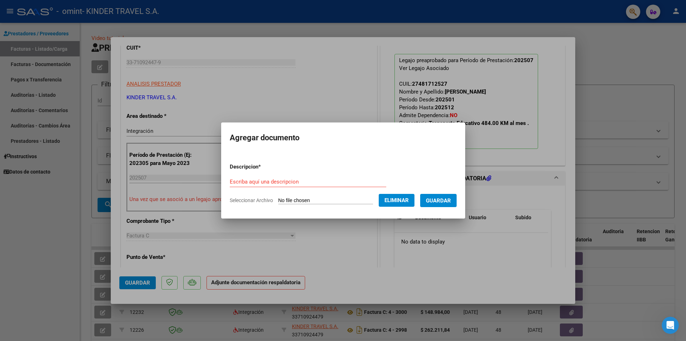
click at [271, 184] on input "Escriba aquí una descripcion" at bounding box center [308, 182] width 157 height 6
type input "[PERSON_NAME] ASIST [DATE]"
click at [439, 204] on button "Guardar" at bounding box center [438, 200] width 36 height 13
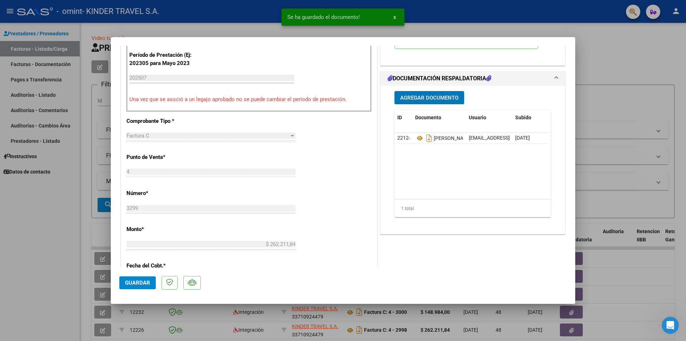
scroll to position [0, 0]
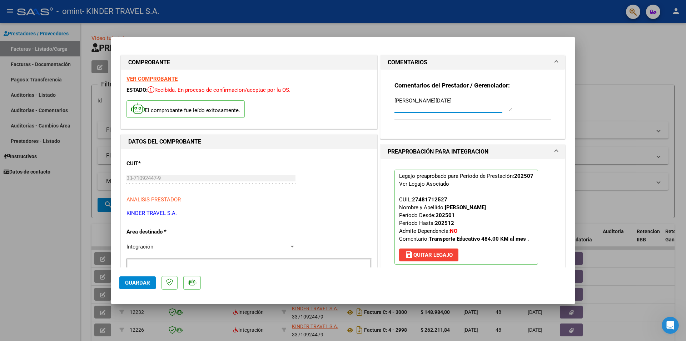
click at [452, 103] on textarea "[PERSON_NAME][DATE]" at bounding box center [454, 104] width 118 height 14
drag, startPoint x: 456, startPoint y: 105, endPoint x: 460, endPoint y: 97, distance: 8.8
click at [460, 97] on textarea "[PERSON_NAME][DATE] - Se carga nuevamente factura del periodo [DATE] por rechaz…" at bounding box center [454, 104] width 118 height 14
drag, startPoint x: 438, startPoint y: 100, endPoint x: 487, endPoint y: 139, distance: 62.6
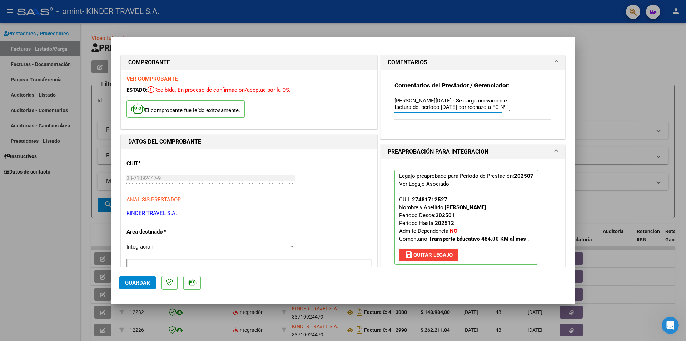
click at [487, 111] on textarea "[PERSON_NAME][DATE] - Se carga nuevamente factura del periodo [DATE] por rechaz…" at bounding box center [454, 104] width 118 height 14
type textarea "[PERSON_NAME][DATE]"
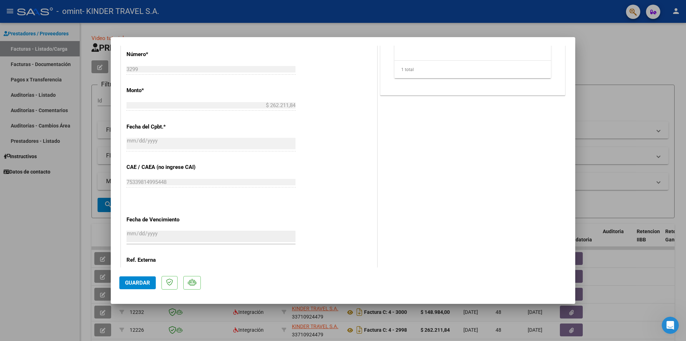
scroll to position [409, 0]
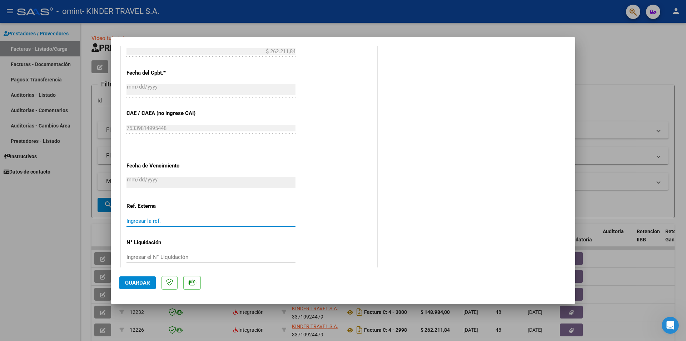
click at [152, 218] on input "Ingresar la ref." at bounding box center [211, 221] width 169 height 6
click at [149, 282] on span "Guardar" at bounding box center [137, 283] width 25 height 6
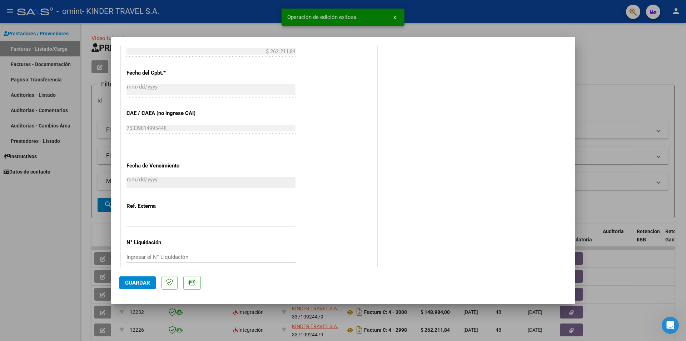
click at [610, 65] on div at bounding box center [343, 170] width 686 height 341
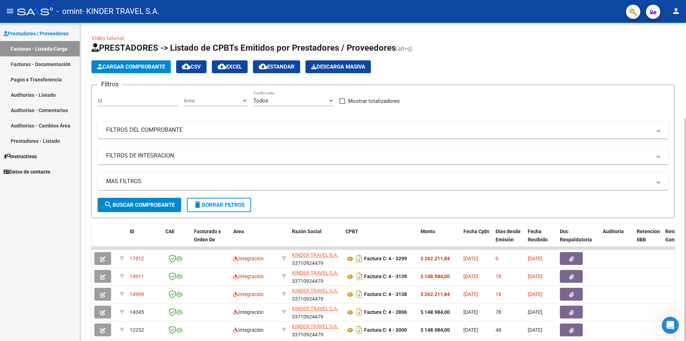
click at [153, 71] on button "Cargar Comprobante" at bounding box center [131, 66] width 79 height 13
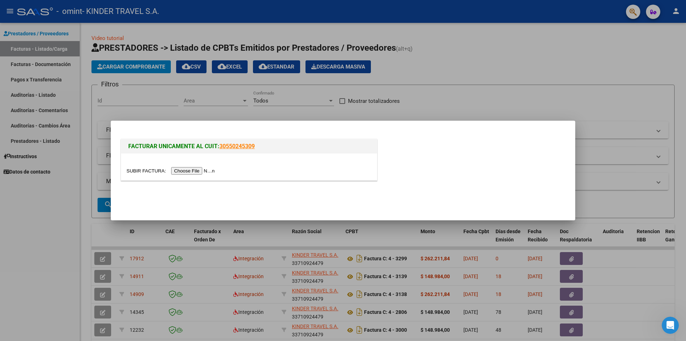
click at [152, 172] on input "file" at bounding box center [172, 171] width 90 height 8
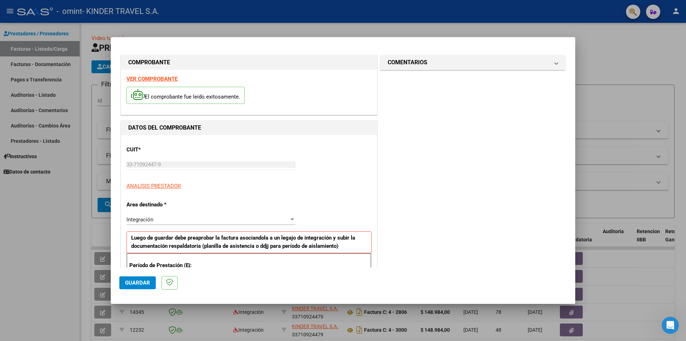
click at [144, 78] on strong "VER COMPROBANTE" at bounding box center [152, 79] width 51 height 6
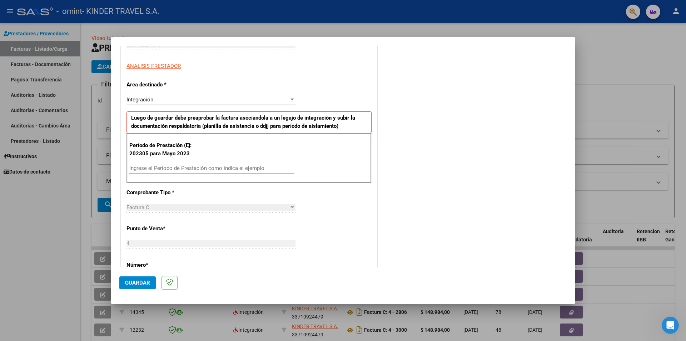
scroll to position [154, 0]
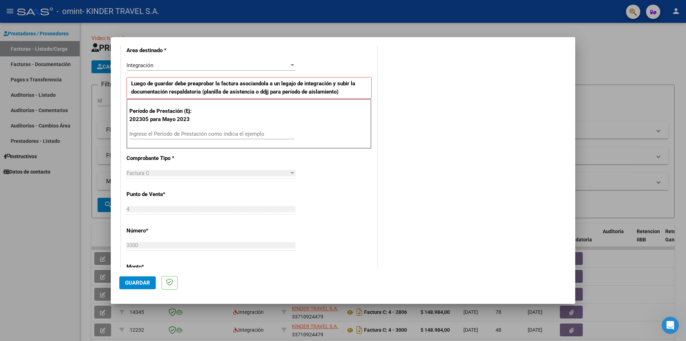
click at [160, 136] on input "Ingrese el Período de Prestación como indica el ejemplo" at bounding box center [211, 134] width 165 height 6
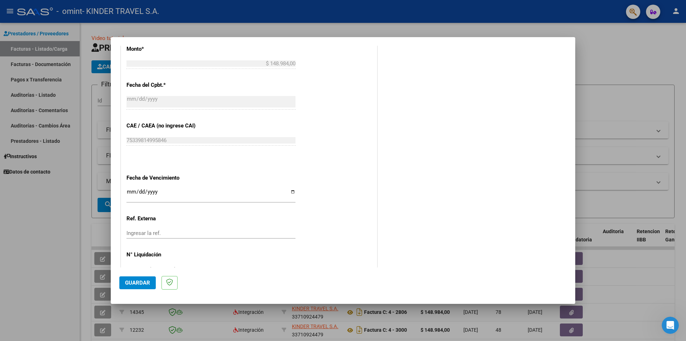
scroll to position [385, 0]
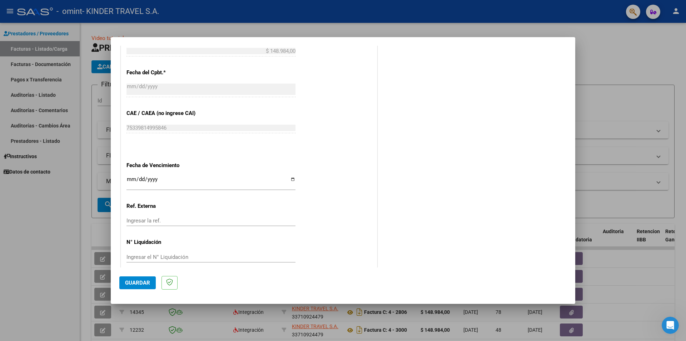
type input "202507"
click at [288, 177] on input "Ingresar la fecha" at bounding box center [211, 182] width 169 height 11
type input "[DATE]"
click at [146, 280] on button "Guardar" at bounding box center [137, 283] width 36 height 13
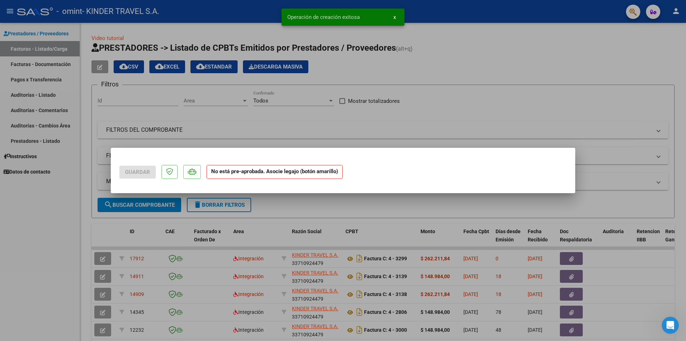
scroll to position [0, 0]
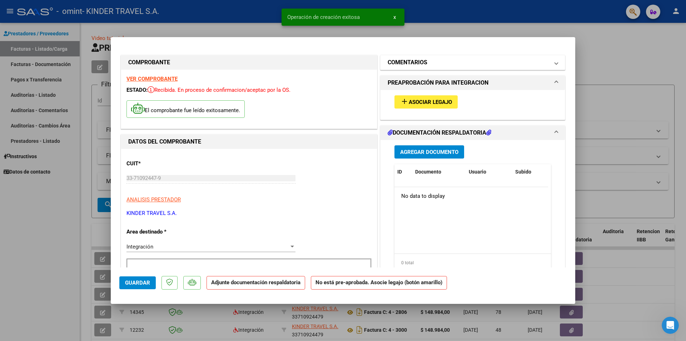
click at [418, 65] on h1 "COMENTARIOS" at bounding box center [408, 62] width 40 height 9
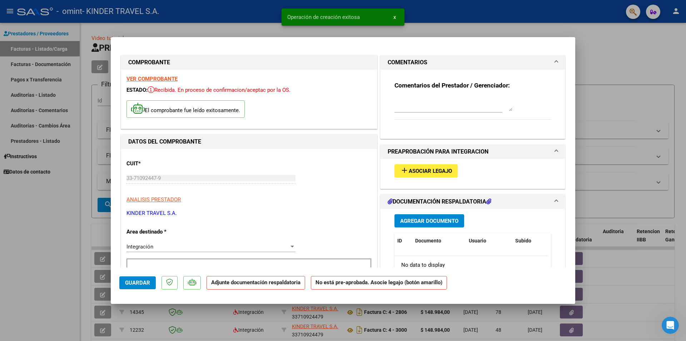
click at [408, 109] on textarea at bounding box center [454, 104] width 118 height 14
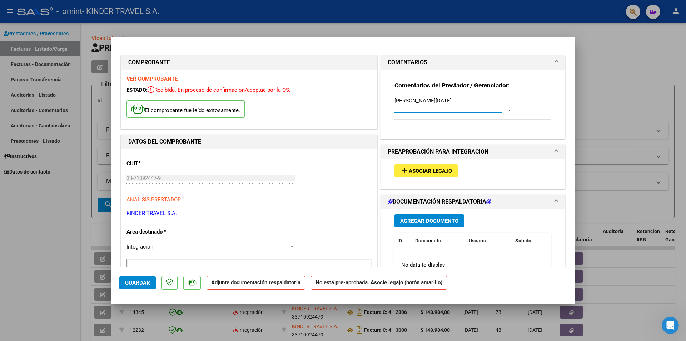
type textarea "[PERSON_NAME][DATE]"
click at [414, 168] on span "Asociar Legajo" at bounding box center [430, 171] width 43 height 6
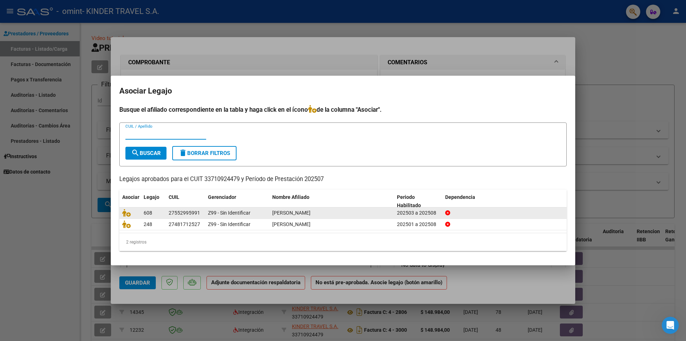
click at [121, 212] on datatable-body-cell at bounding box center [129, 213] width 21 height 11
click at [126, 215] on icon at bounding box center [126, 213] width 9 height 8
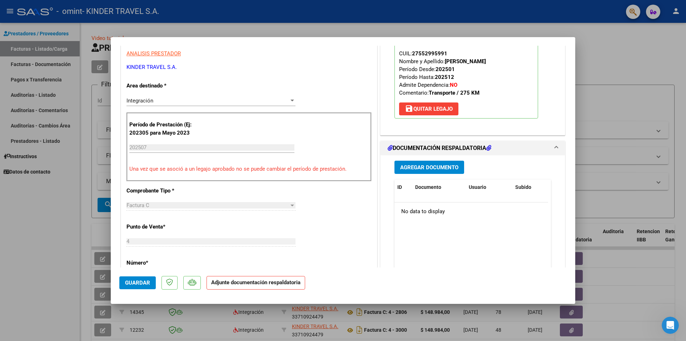
scroll to position [154, 0]
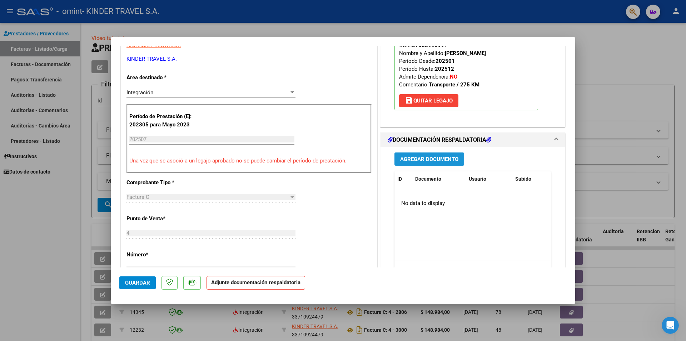
click at [451, 160] on span "Agregar Documento" at bounding box center [429, 159] width 58 height 6
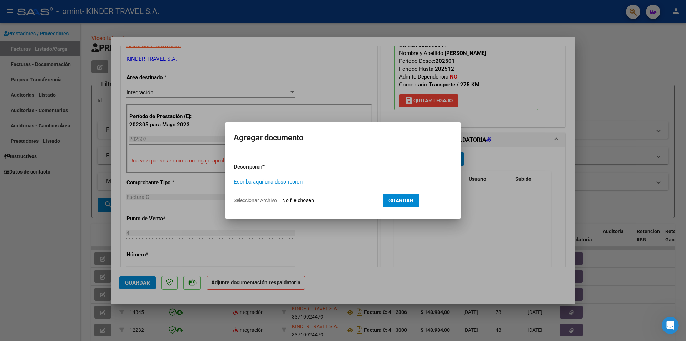
click at [296, 198] on input "Seleccionar Archivo" at bounding box center [329, 201] width 95 height 7
type input "C:\fakepath\[PERSON_NAME] ASIST [DATE].pdf"
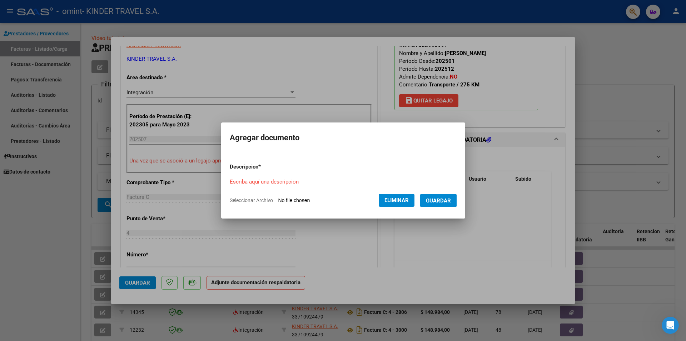
click at [257, 181] on input "Escriba aquí una descripcion" at bounding box center [308, 182] width 157 height 6
type input "L"
type input "[PERSON_NAME] ASIST [DATE]"
click at [454, 205] on button "Guardar" at bounding box center [438, 200] width 36 height 13
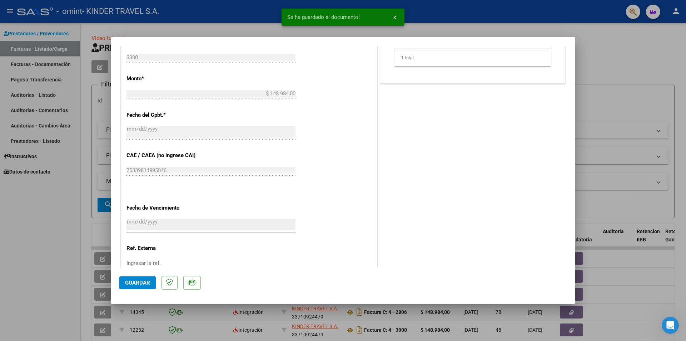
scroll to position [409, 0]
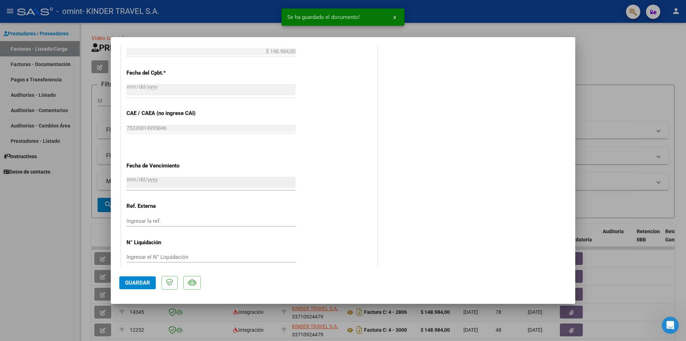
click at [156, 218] on input "Ingresar la ref." at bounding box center [211, 221] width 169 height 6
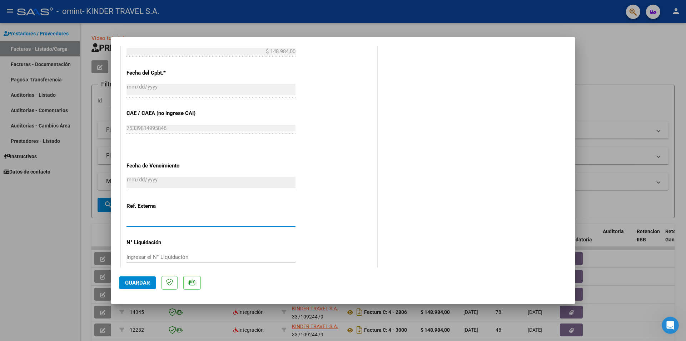
click at [140, 282] on span "Guardar" at bounding box center [137, 283] width 25 height 6
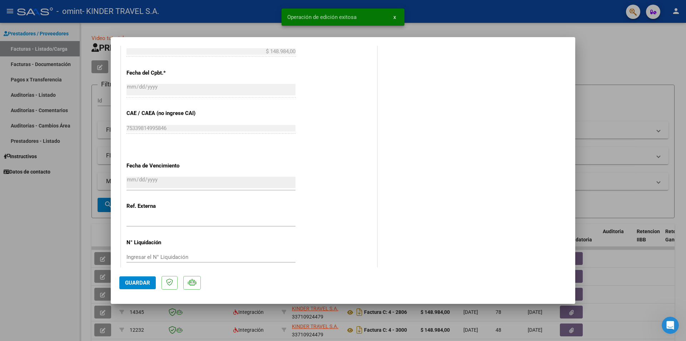
click at [583, 63] on div at bounding box center [343, 170] width 686 height 341
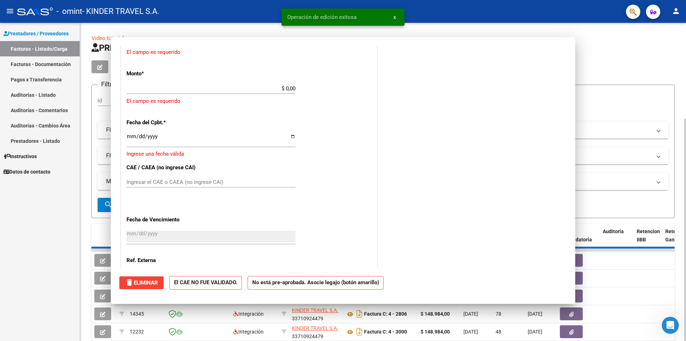
scroll to position [0, 0]
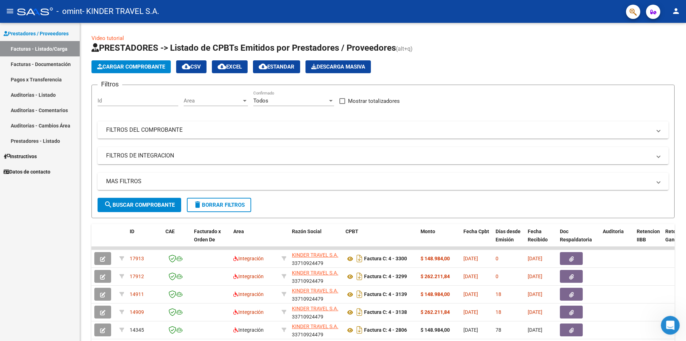
click at [670, 325] on icon "Abrir Intercom Messenger" at bounding box center [669, 325] width 5 height 6
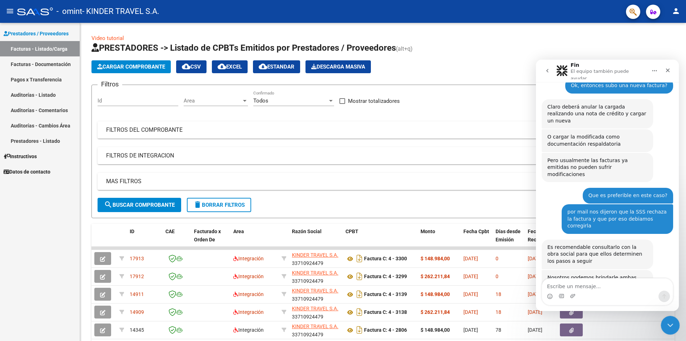
scroll to position [937, 0]
click at [668, 69] on icon "Cerrar" at bounding box center [668, 71] width 4 height 4
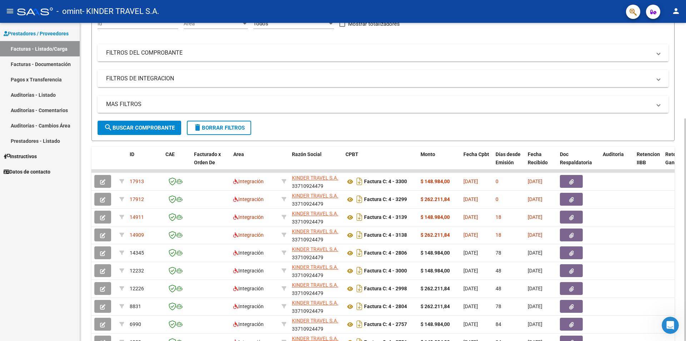
scroll to position [0, 0]
